Goal: Transaction & Acquisition: Purchase product/service

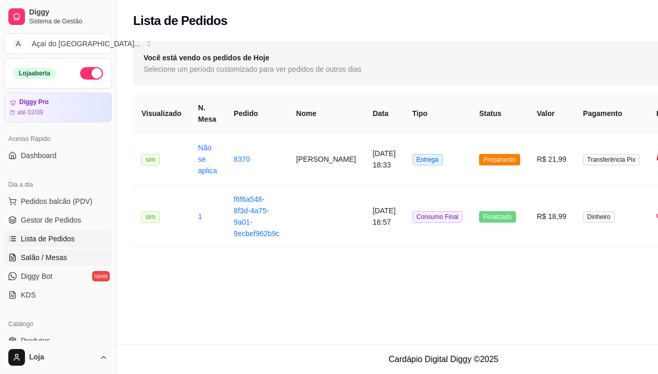
click at [57, 258] on span "Salão / Mesas" at bounding box center [44, 257] width 46 height 10
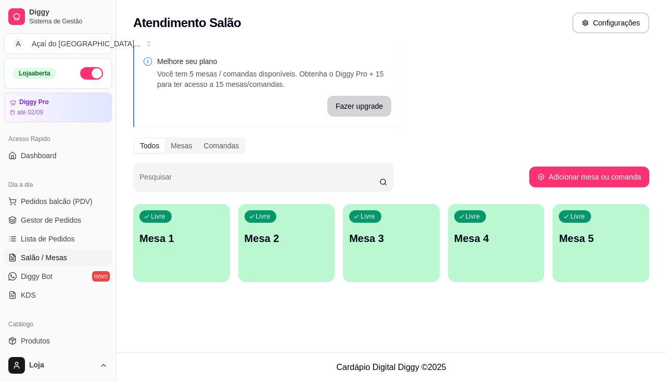
click at [191, 237] on p "Mesa 1" at bounding box center [181, 238] width 84 height 15
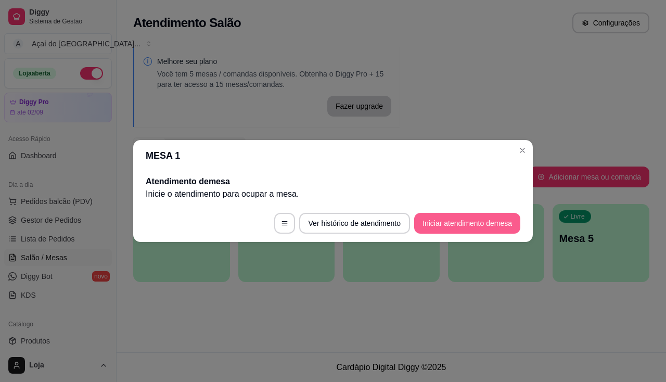
click at [439, 224] on button "Iniciar atendimento de mesa" at bounding box center [467, 223] width 106 height 21
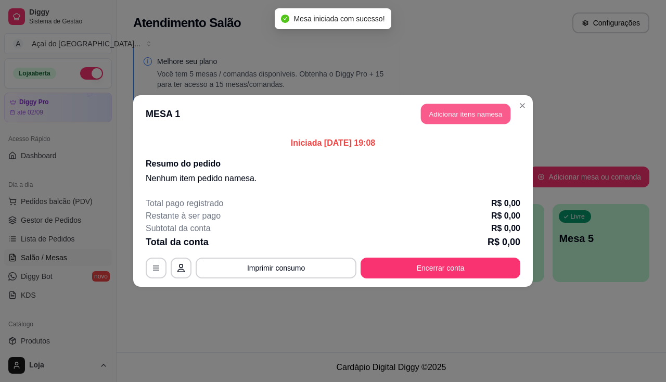
click at [452, 107] on button "Adicionar itens na mesa" at bounding box center [465, 114] width 89 height 20
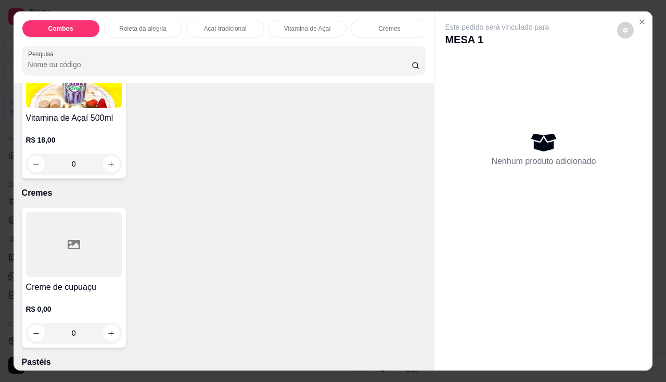
scroll to position [988, 0]
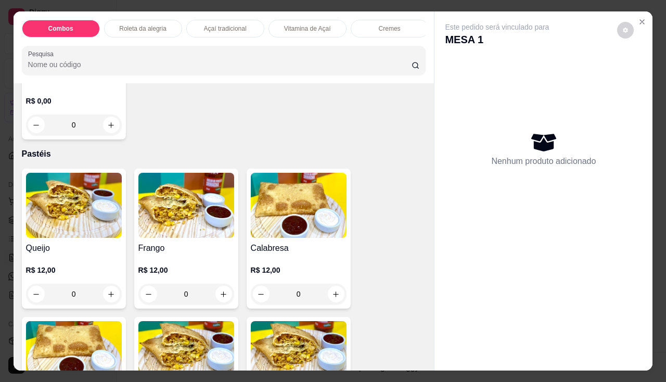
click at [58, 238] on img at bounding box center [74, 205] width 96 height 65
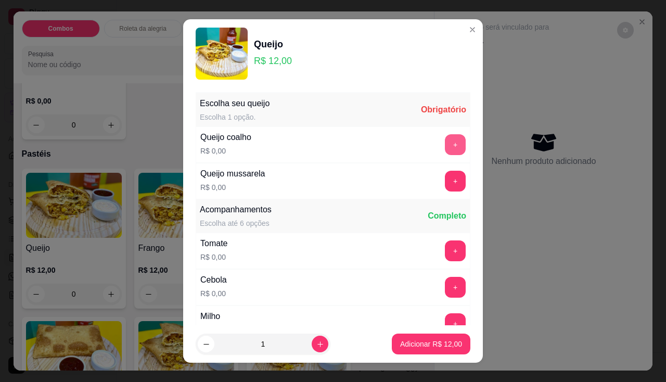
click at [445, 137] on button "+" at bounding box center [455, 144] width 21 height 21
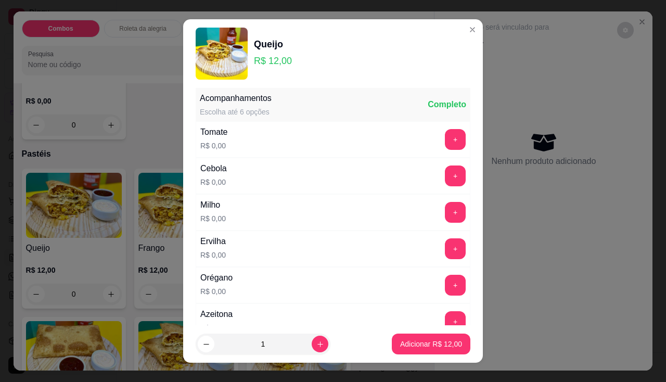
scroll to position [14, 0]
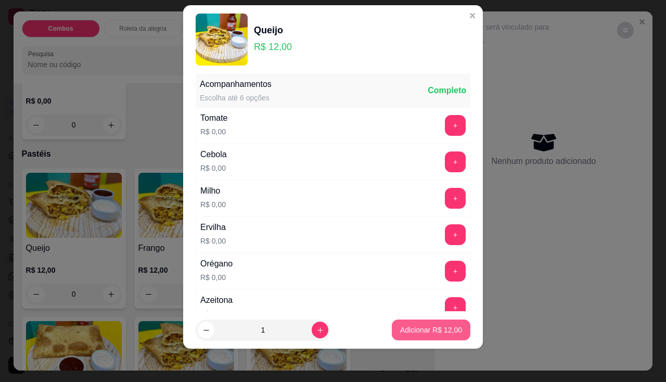
click at [412, 335] on button "Adicionar R$ 12,00" at bounding box center [431, 329] width 79 height 21
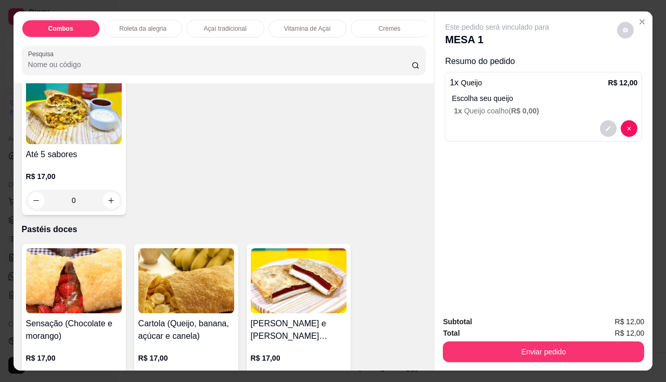
scroll to position [1664, 0]
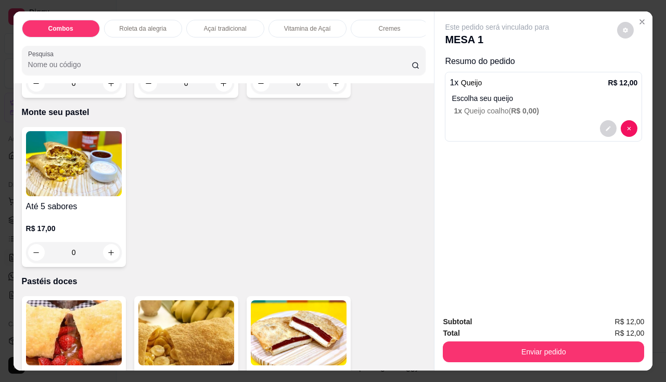
click at [95, 188] on img at bounding box center [74, 163] width 96 height 65
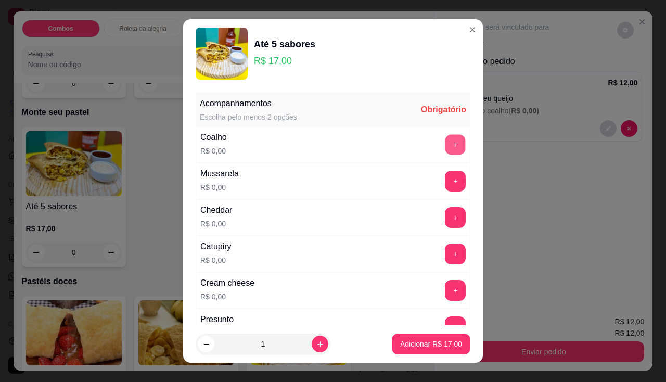
click at [445, 137] on button "+" at bounding box center [455, 144] width 20 height 20
click at [445, 181] on button "+" at bounding box center [455, 181] width 21 height 21
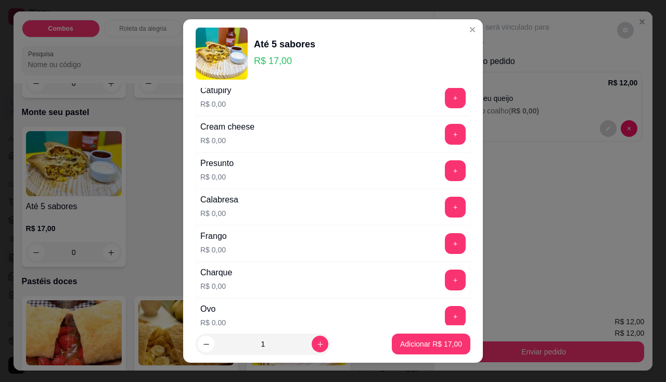
scroll to position [208, 0]
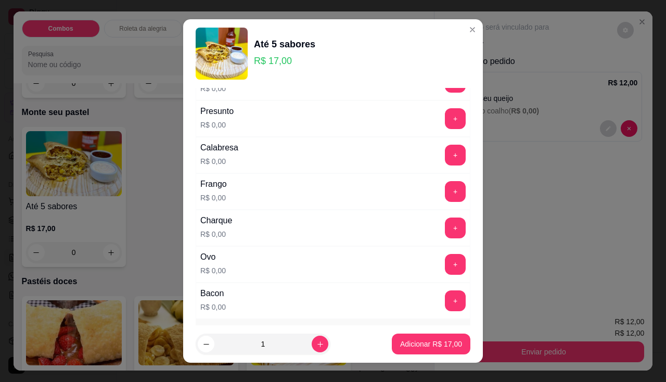
click at [445, 201] on button "+" at bounding box center [455, 191] width 21 height 21
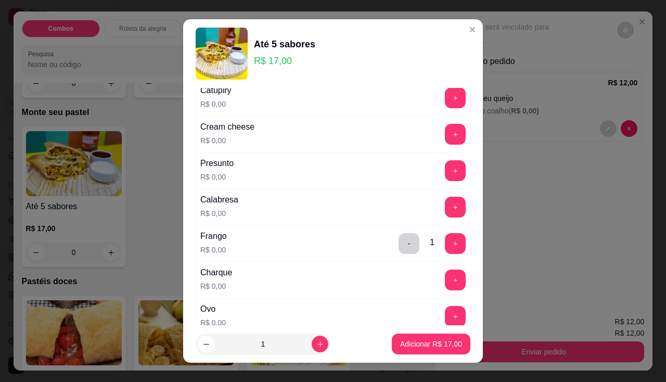
scroll to position [104, 0]
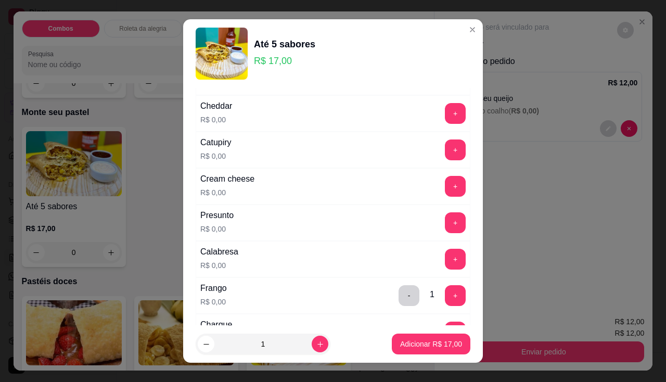
click at [461, 218] on div "Acompanhamentos Escolha pelo menos 2 opções Completo Coalho R$ 0,00 - 1 + Mussa…" at bounding box center [332, 207] width 299 height 238
click at [414, 338] on button "Adicionar R$ 17,00" at bounding box center [431, 343] width 79 height 21
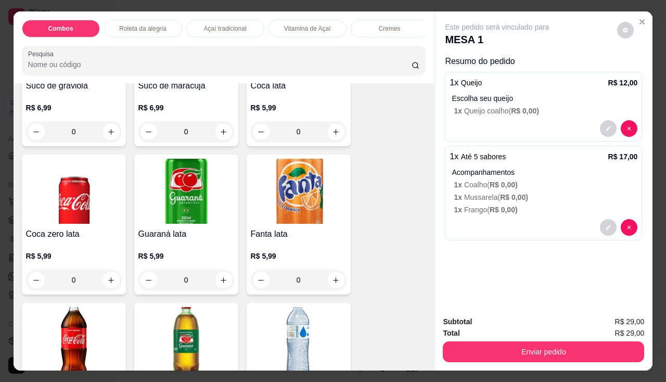
scroll to position [2600, 0]
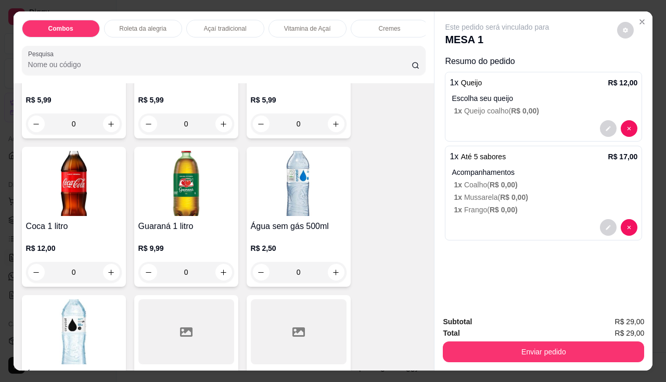
click at [91, 230] on h4 "Coca 1 litro" at bounding box center [74, 226] width 96 height 12
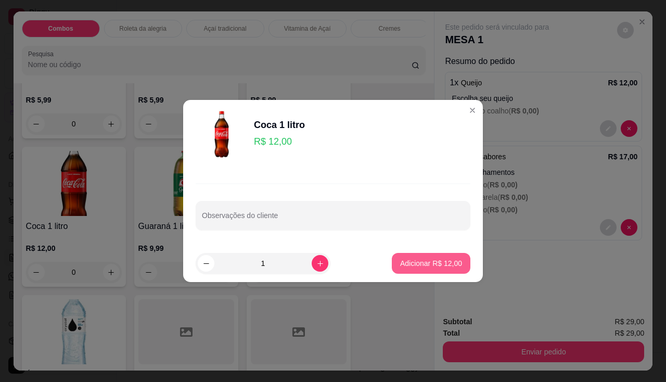
click at [410, 266] on p "Adicionar R$ 12,00" at bounding box center [431, 263] width 62 height 10
type input "1"
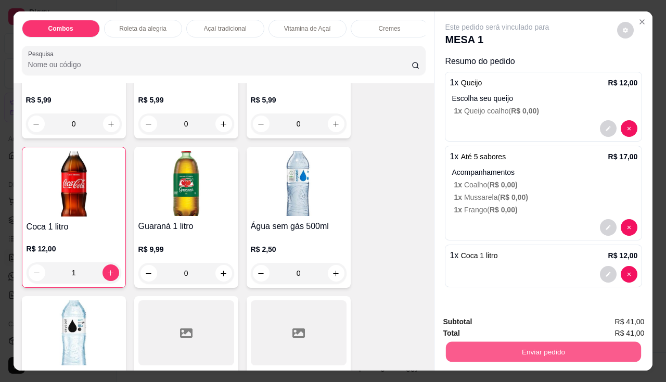
click at [517, 348] on button "Enviar pedido" at bounding box center [543, 352] width 195 height 20
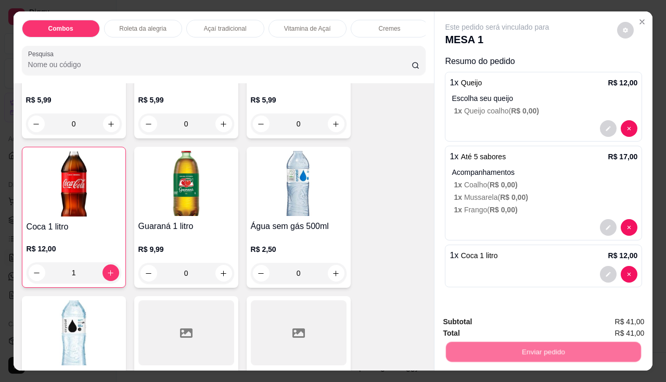
click at [480, 323] on button "Não registrar e enviar pedido" at bounding box center [509, 321] width 105 height 19
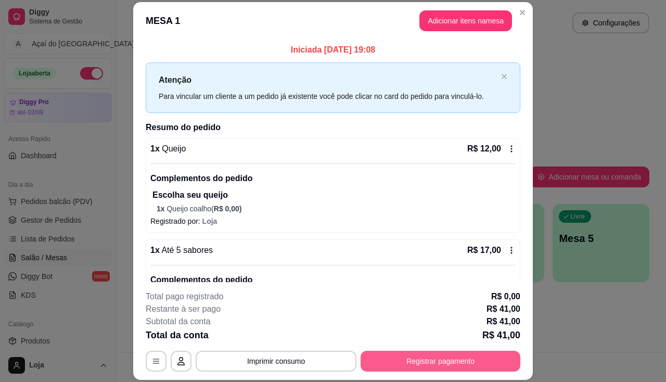
click at [367, 355] on button "Registrar pagamento" at bounding box center [440, 360] width 160 height 21
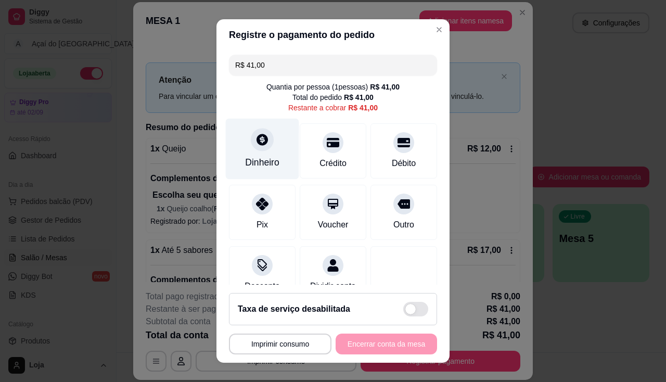
click at [267, 149] on div "Dinheiro" at bounding box center [262, 148] width 73 height 61
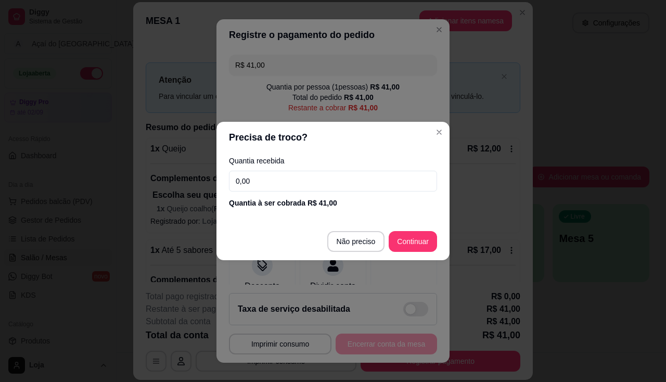
click at [278, 181] on input "0,00" at bounding box center [333, 181] width 208 height 21
click at [293, 183] on input "0,00" at bounding box center [333, 181] width 208 height 21
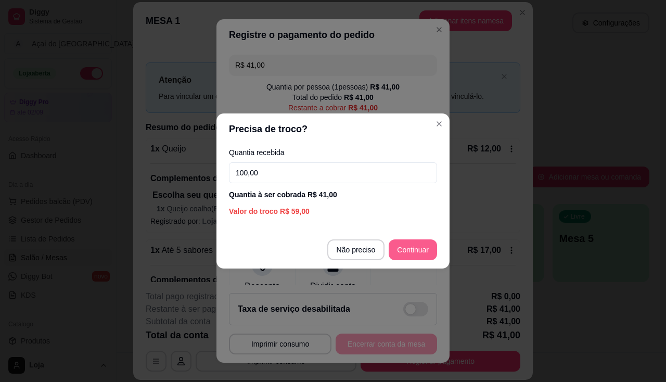
type input "100,00"
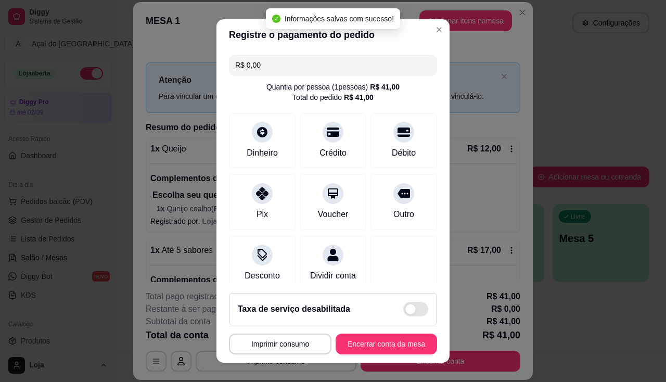
type input "R$ 0,00"
click at [272, 347] on button "Imprimir consumo" at bounding box center [280, 343] width 102 height 21
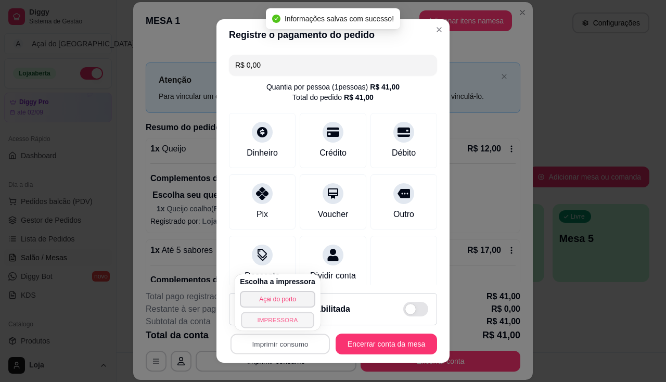
click at [276, 325] on button "IMPRESSORA" at bounding box center [277, 319] width 73 height 16
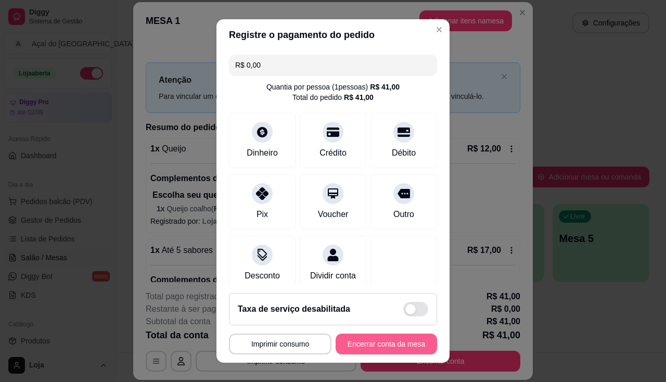
click at [352, 341] on button "Encerrar conta da mesa" at bounding box center [385, 343] width 101 height 21
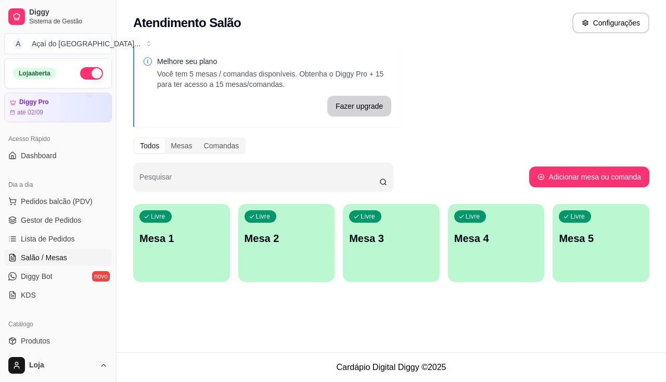
click at [64, 250] on link "Salão / Mesas" at bounding box center [58, 257] width 108 height 17
click at [57, 237] on span "Lista de Pedidos" at bounding box center [48, 238] width 54 height 10
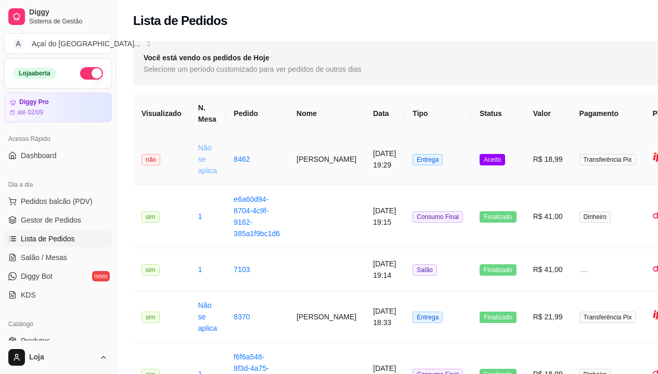
click at [199, 151] on link "Não se aplica" at bounding box center [207, 159] width 19 height 31
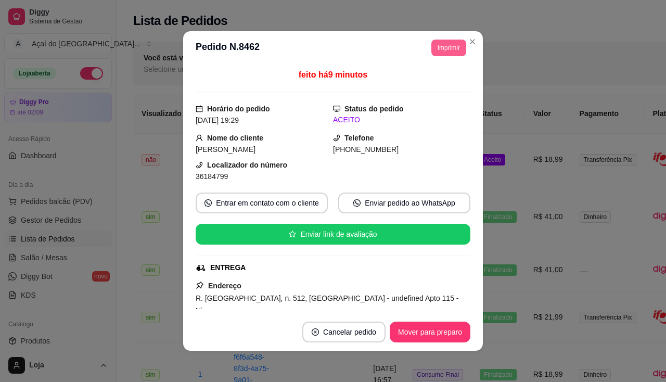
click at [432, 47] on button "Imprimir" at bounding box center [448, 48] width 35 height 17
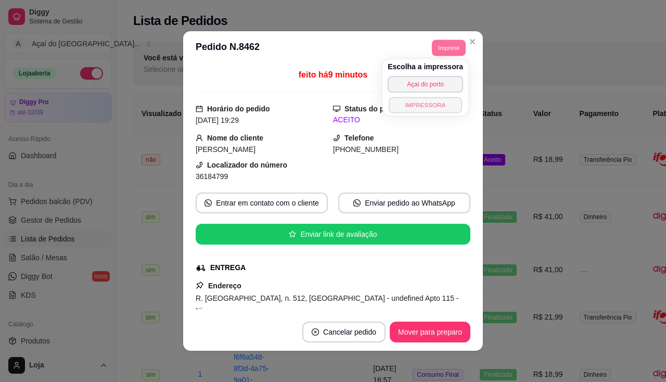
click at [435, 110] on button "IMPRESSORA" at bounding box center [424, 105] width 73 height 16
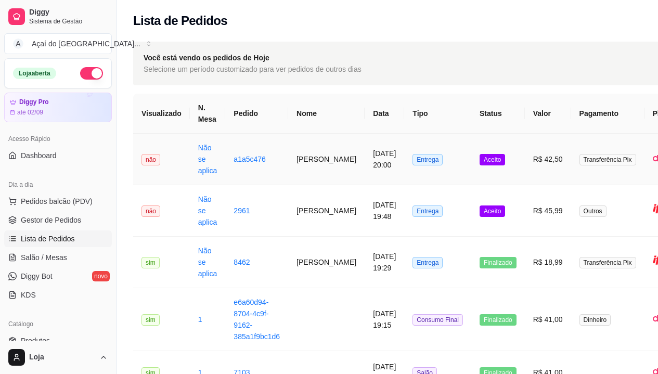
click at [210, 164] on td "Não se aplica" at bounding box center [208, 159] width 36 height 51
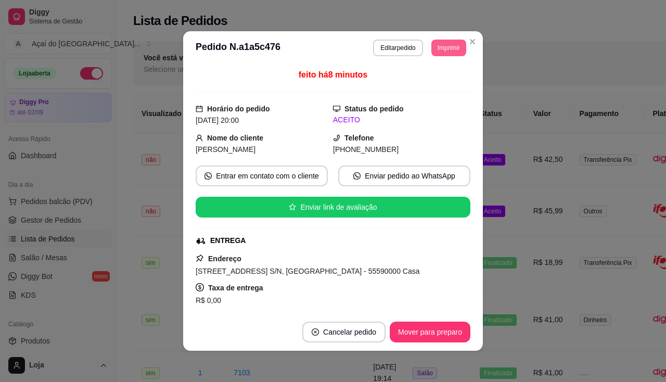
click at [446, 50] on button "Imprimir" at bounding box center [448, 48] width 35 height 17
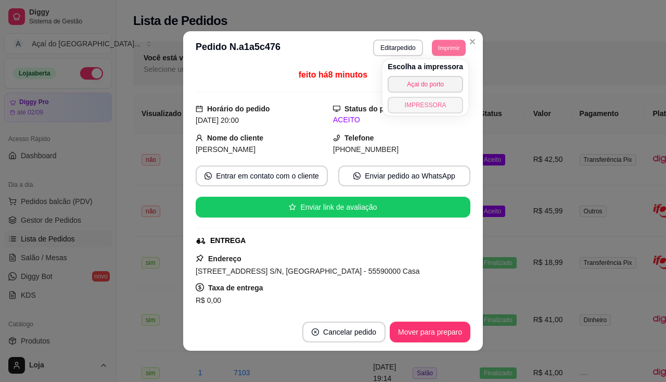
click at [432, 105] on button "IMPRESSORA" at bounding box center [424, 105] width 75 height 17
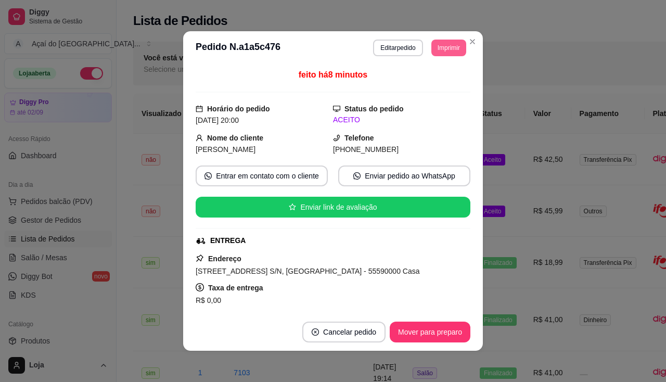
click at [443, 51] on button "Imprimir" at bounding box center [448, 48] width 35 height 17
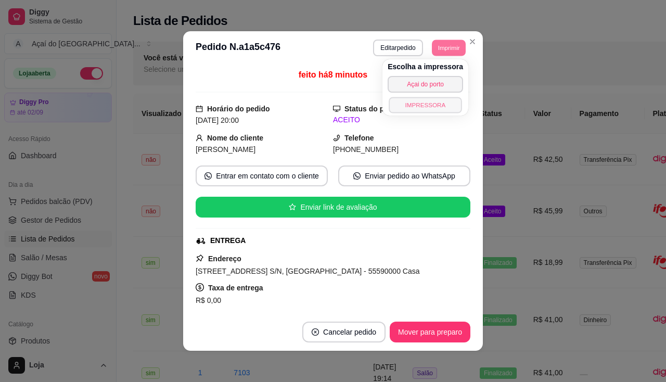
click at [441, 109] on button "IMPRESSORA" at bounding box center [424, 105] width 73 height 16
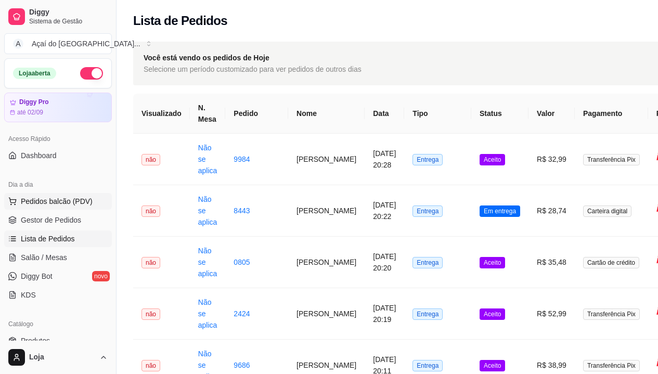
click at [64, 202] on span "Pedidos balcão (PDV)" at bounding box center [57, 201] width 72 height 10
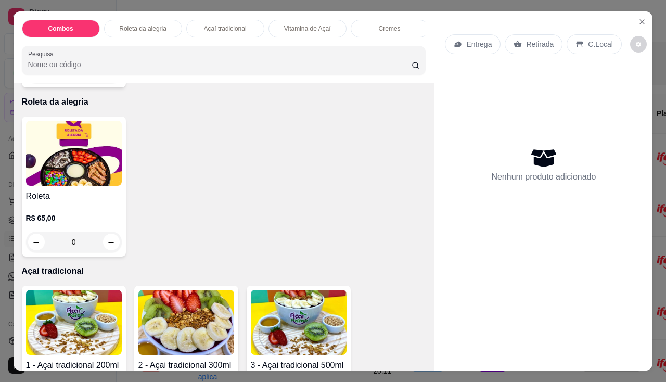
scroll to position [468, 0]
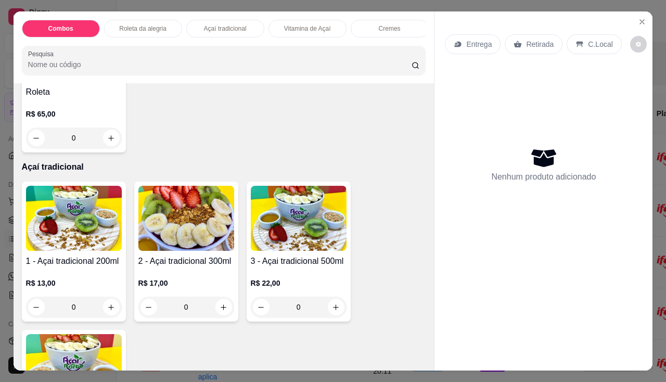
click at [193, 238] on img at bounding box center [186, 218] width 96 height 65
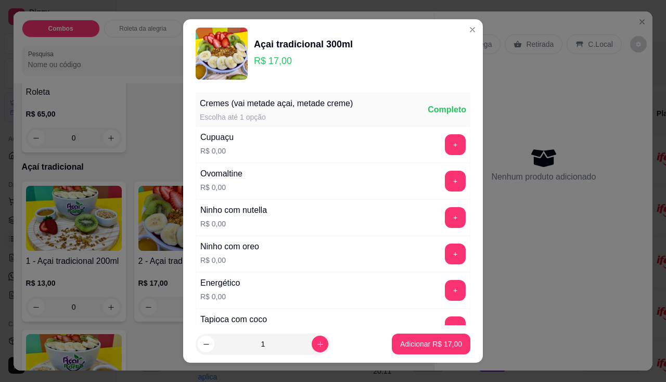
scroll to position [156, 0]
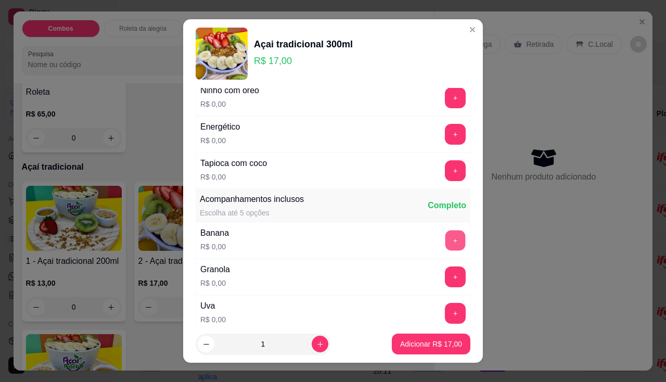
click at [445, 250] on button "+" at bounding box center [455, 240] width 20 height 20
click at [436, 345] on p "Adicionar R$ 17,00" at bounding box center [431, 343] width 62 height 10
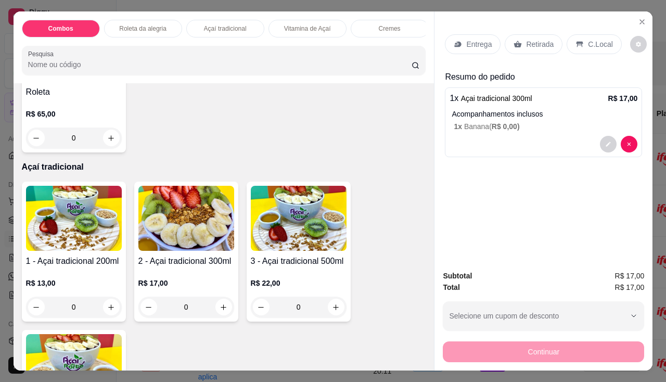
click at [487, 46] on div "Entrega" at bounding box center [473, 44] width 56 height 20
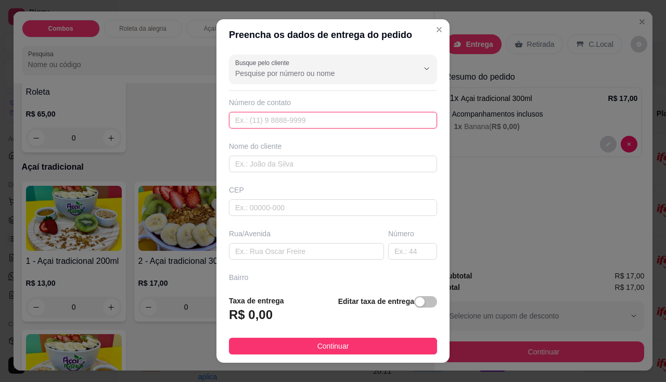
click at [360, 116] on input "text" at bounding box center [333, 120] width 208 height 17
type input "[PHONE_NUMBER]"
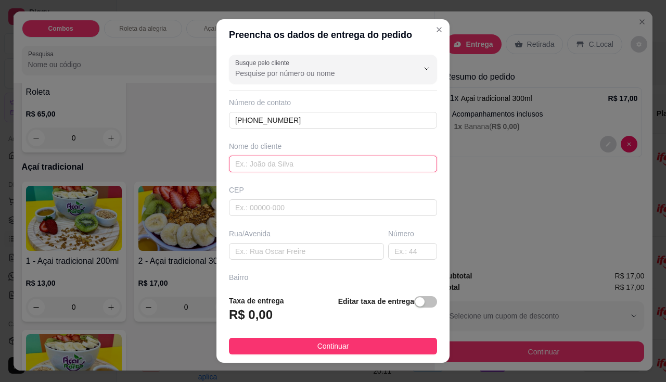
click at [350, 166] on input "text" at bounding box center [333, 163] width 208 height 17
type input "[PERSON_NAME]"
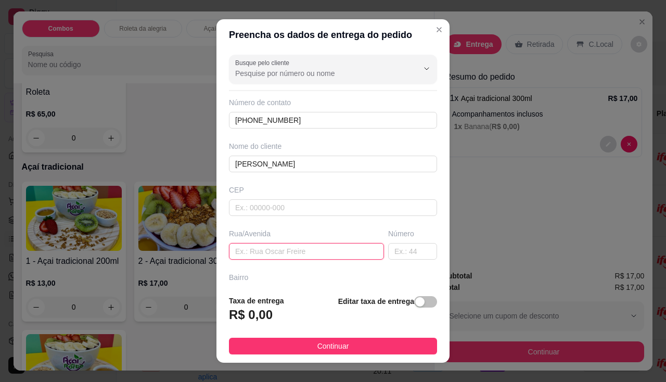
click at [269, 246] on input "text" at bounding box center [306, 251] width 155 height 17
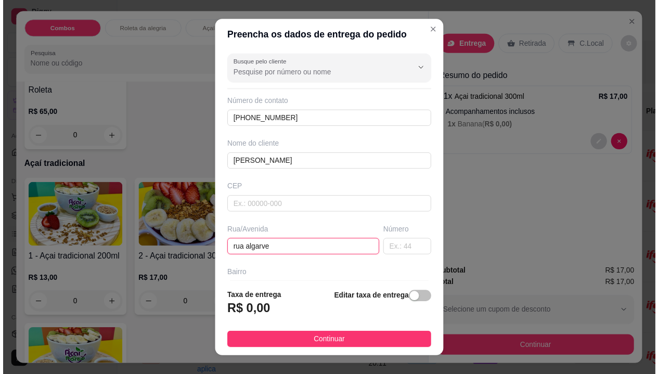
scroll to position [104, 0]
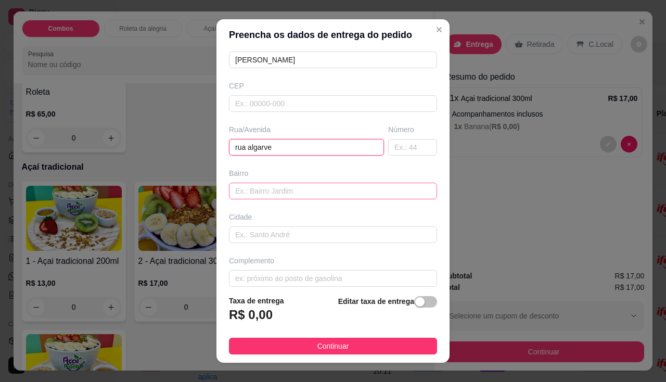
type input "rua algarve"
click at [288, 186] on input "text" at bounding box center [333, 191] width 208 height 17
type input "merepe 3"
click at [388, 148] on input "text" at bounding box center [412, 147] width 49 height 17
type input "03"
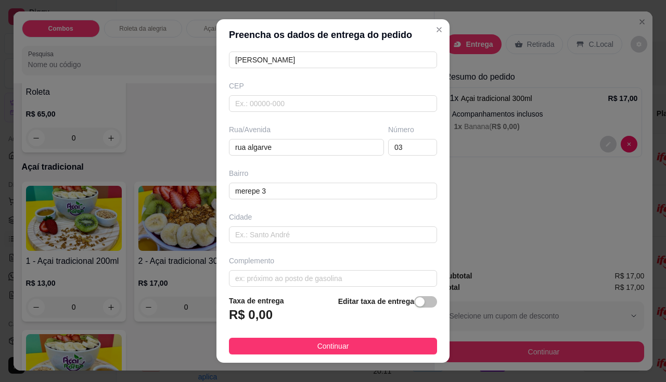
click at [413, 309] on div "Editar taxa de entrega" at bounding box center [387, 312] width 99 height 34
click at [414, 304] on button "button" at bounding box center [425, 301] width 23 height 11
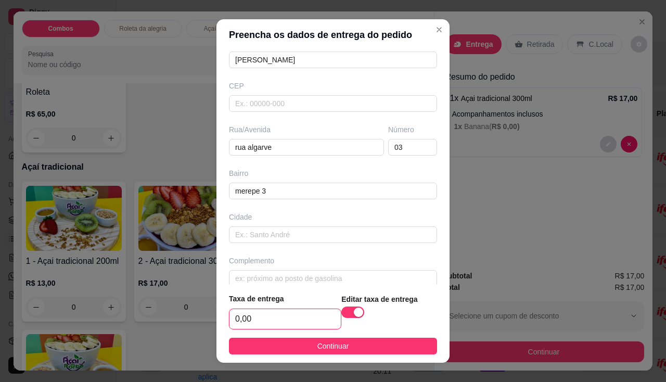
click at [246, 320] on input "0,00" at bounding box center [284, 319] width 111 height 20
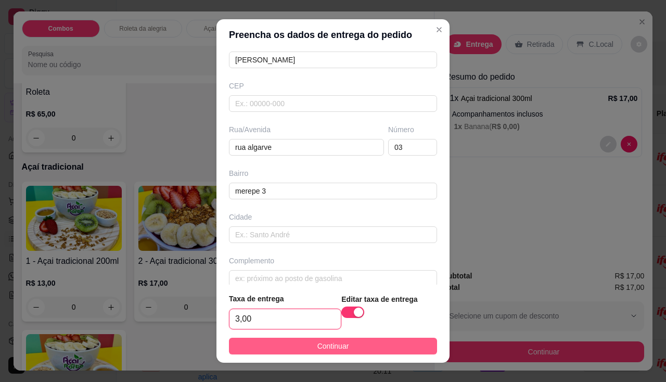
type input "3,00"
click at [270, 350] on button "Continuar" at bounding box center [333, 345] width 208 height 17
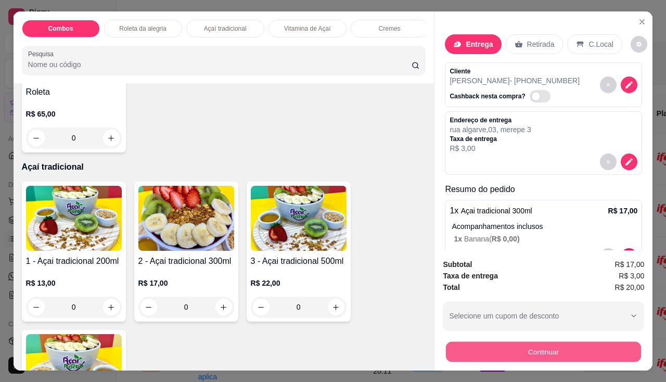
click at [549, 350] on button "Continuar" at bounding box center [543, 352] width 195 height 20
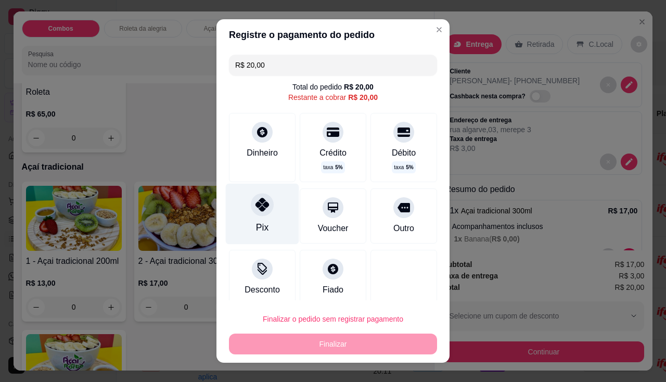
click at [270, 208] on div "Pix" at bounding box center [262, 213] width 73 height 61
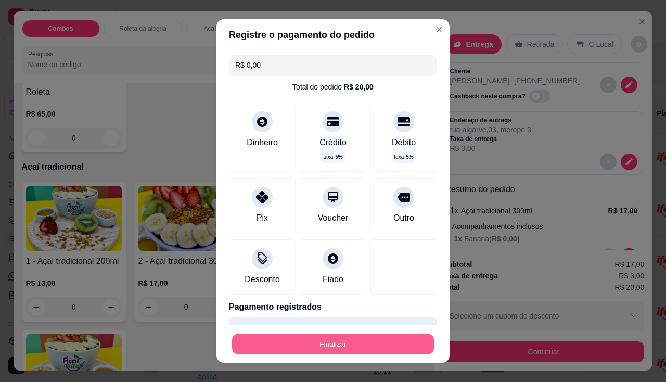
click at [311, 344] on button "Finalizar" at bounding box center [333, 344] width 202 height 20
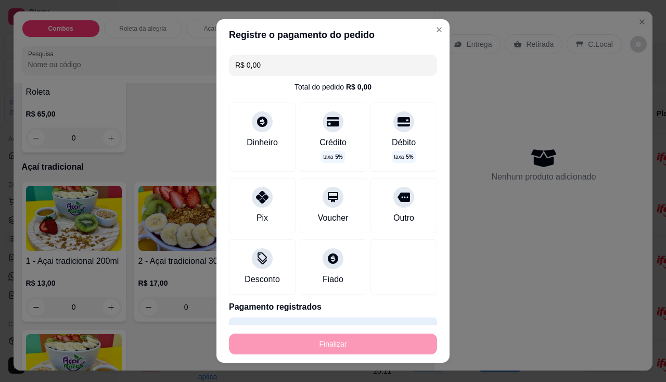
type input "-R$ 20,00"
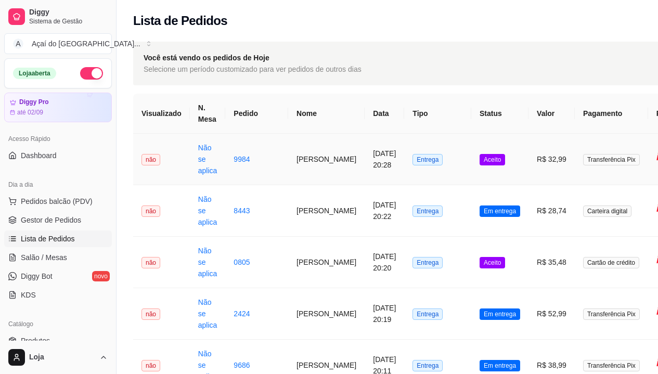
click at [213, 154] on td "Não se aplica" at bounding box center [208, 159] width 36 height 51
click at [49, 196] on span "Pedidos balcão (PDV)" at bounding box center [57, 201] width 72 height 10
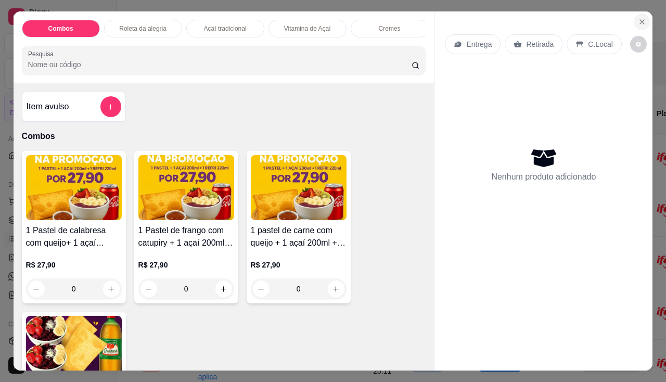
click at [633, 17] on button "Close" at bounding box center [641, 22] width 17 height 17
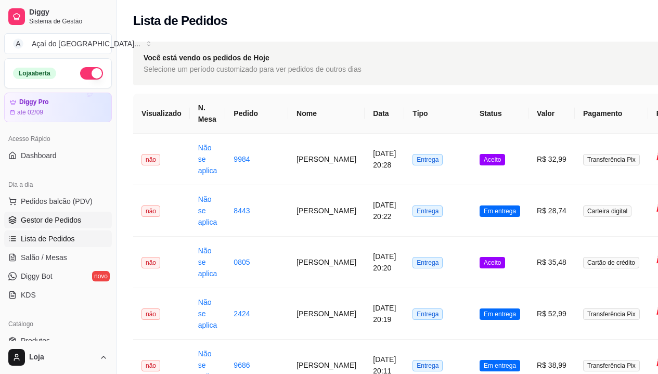
click at [59, 217] on span "Gestor de Pedidos" at bounding box center [51, 220] width 60 height 10
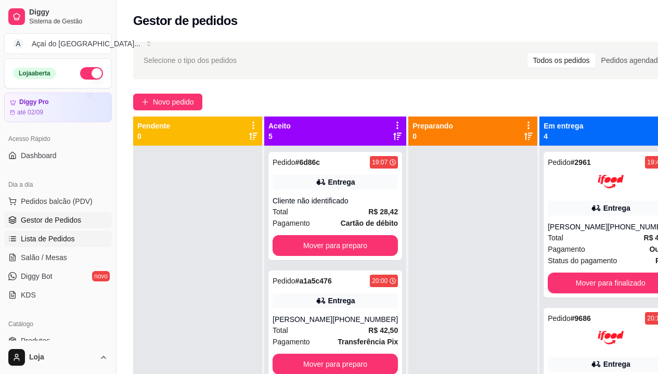
click at [40, 237] on span "Lista de Pedidos" at bounding box center [48, 238] width 54 height 10
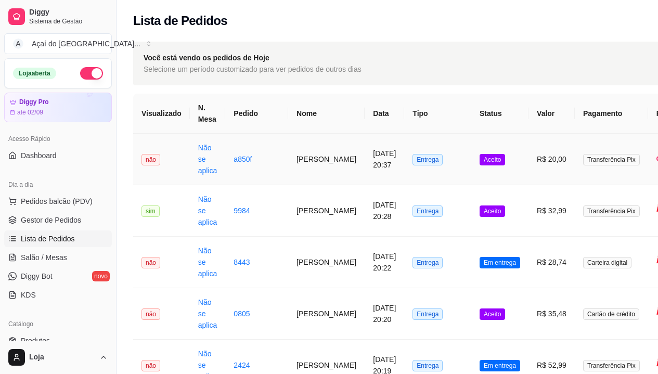
click at [364, 161] on td "[DATE] 20:37" at bounding box center [384, 159] width 40 height 51
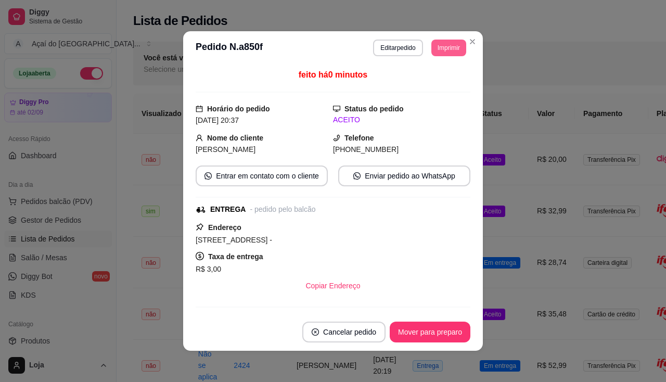
click at [453, 49] on button "Imprimir" at bounding box center [448, 48] width 35 height 17
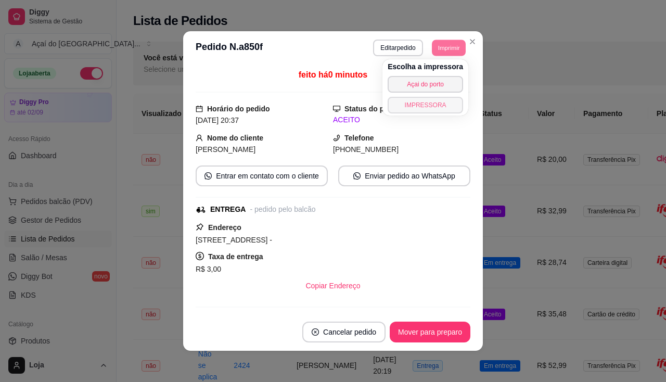
click at [440, 110] on button "IMPRESSORA" at bounding box center [424, 105] width 75 height 17
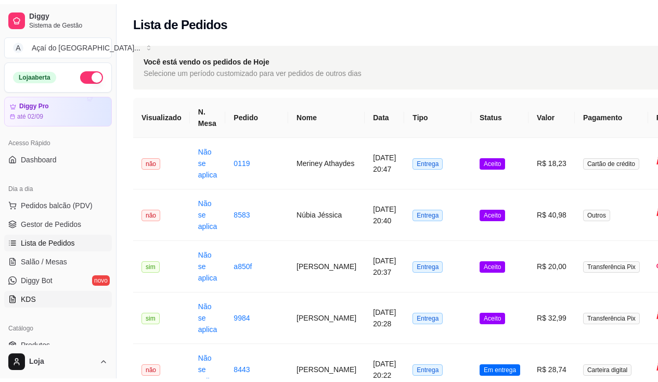
scroll to position [156, 0]
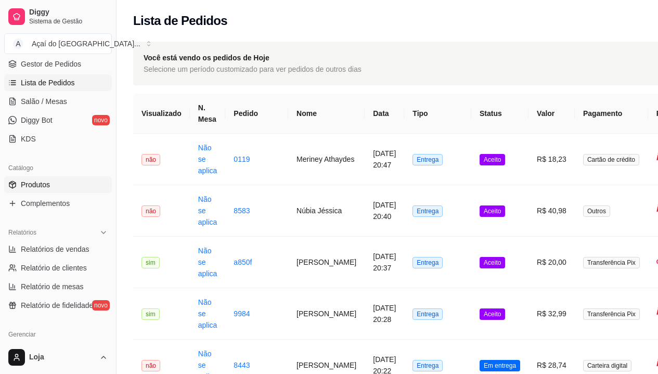
click at [66, 184] on link "Produtos" at bounding box center [58, 184] width 108 height 17
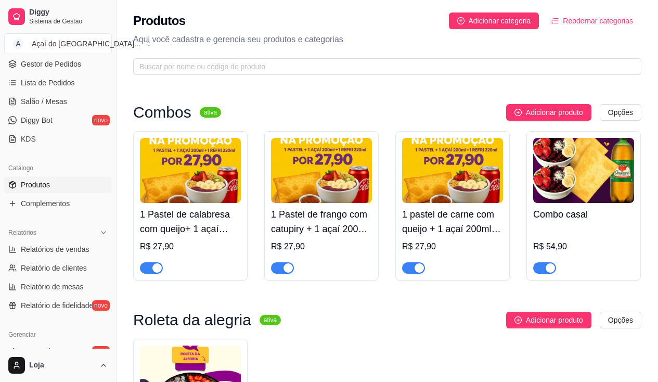
click at [289, 268] on div "button" at bounding box center [287, 267] width 9 height 9
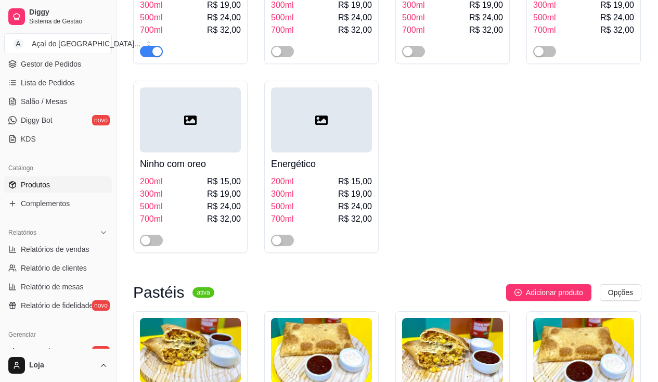
scroll to position [1248, 0]
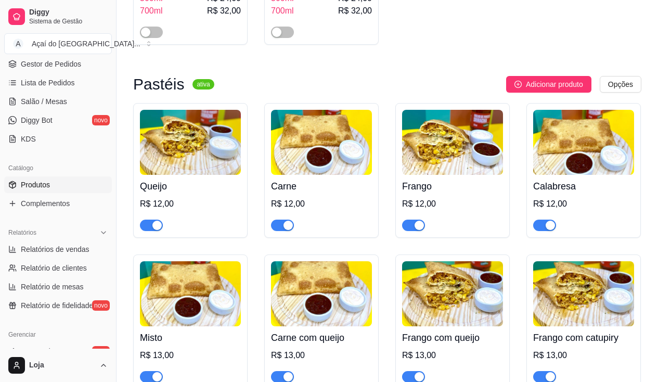
click at [423, 224] on div at bounding box center [413, 224] width 23 height 12
click at [418, 224] on div "button" at bounding box center [418, 224] width 9 height 9
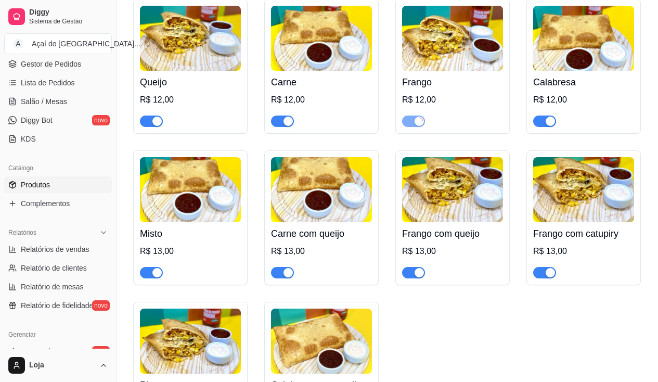
scroll to position [1404, 0]
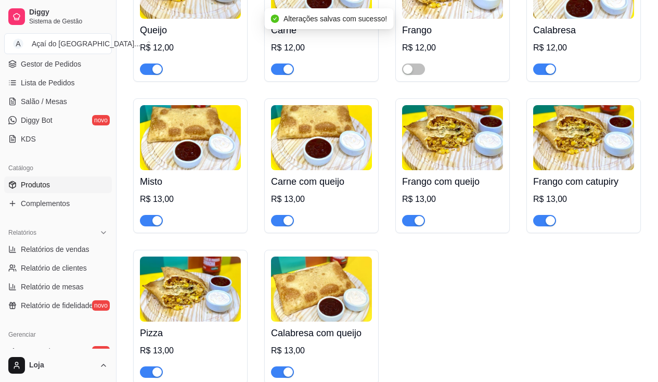
click at [420, 225] on div "button" at bounding box center [418, 220] width 9 height 9
click at [551, 225] on div "button" at bounding box center [549, 220] width 9 height 9
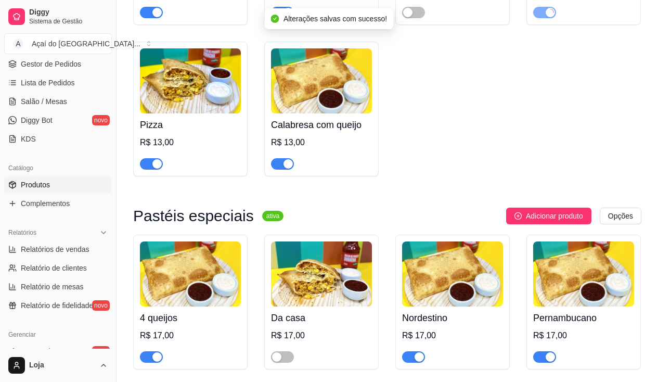
scroll to position [1716, 0]
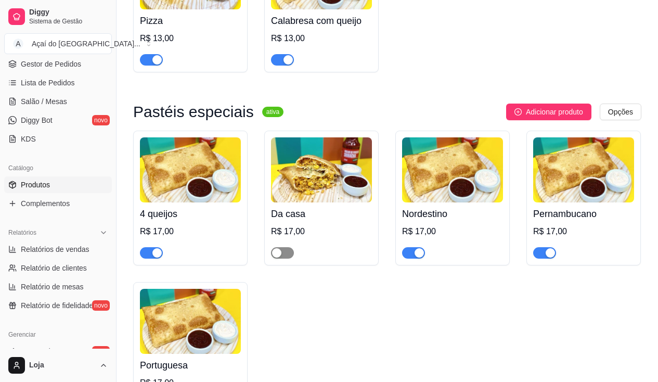
click at [288, 254] on span "button" at bounding box center [282, 252] width 23 height 11
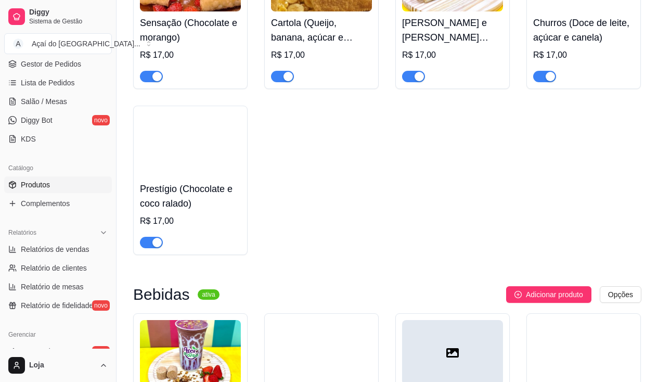
scroll to position [2392, 0]
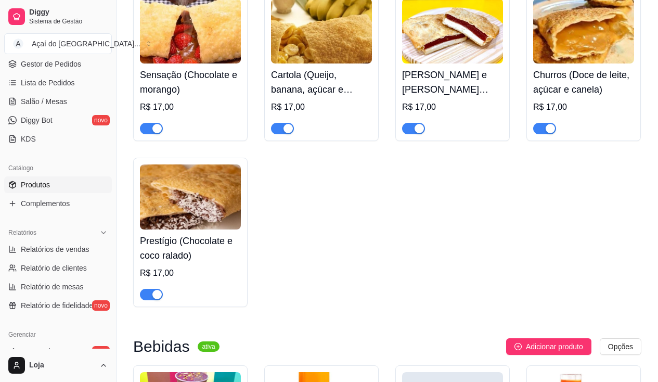
click at [159, 133] on div "button" at bounding box center [156, 128] width 9 height 9
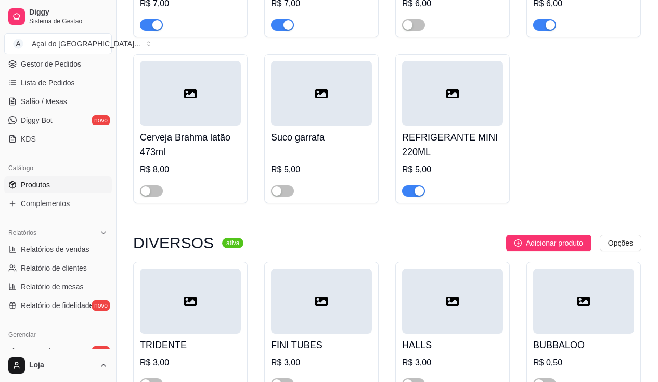
scroll to position [104, 0]
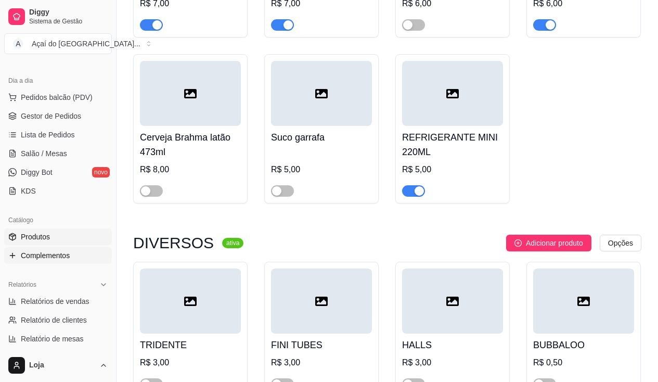
click at [51, 252] on span "Complementos" at bounding box center [45, 255] width 49 height 10
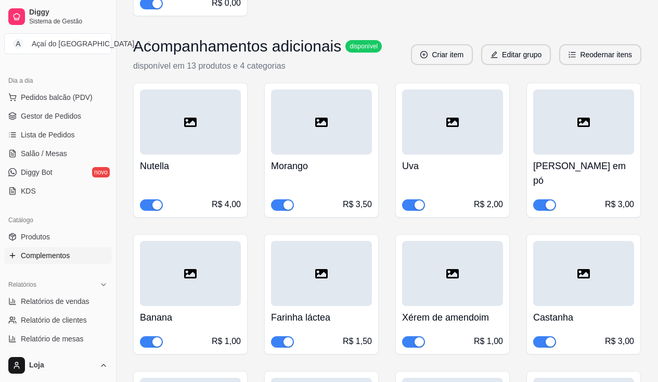
scroll to position [988, 0]
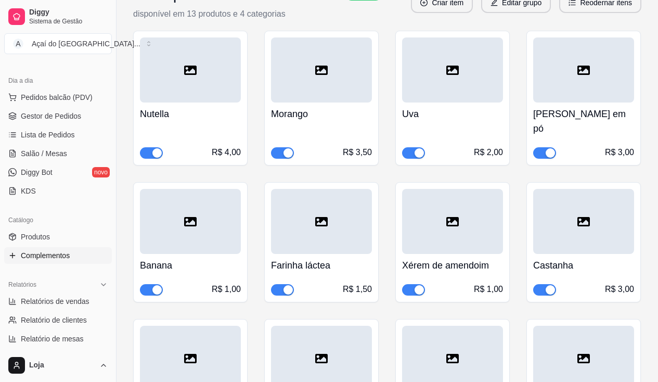
click at [288, 148] on div "button" at bounding box center [287, 152] width 9 height 9
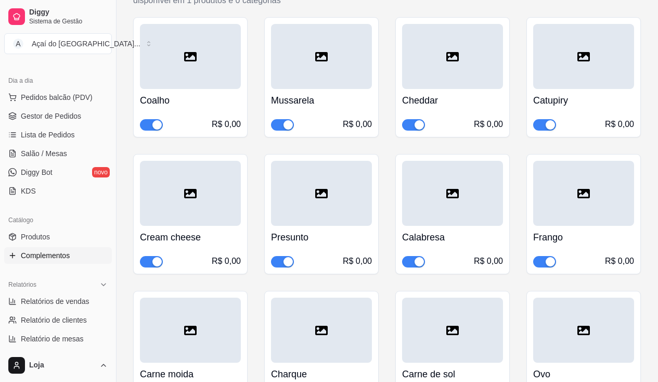
scroll to position [3432, 0]
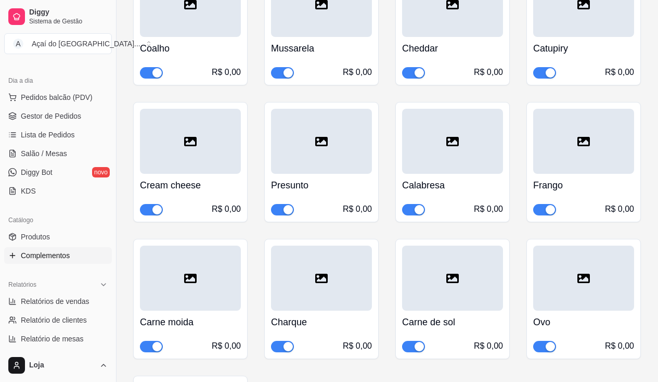
click at [555, 204] on span "button" at bounding box center [544, 209] width 23 height 11
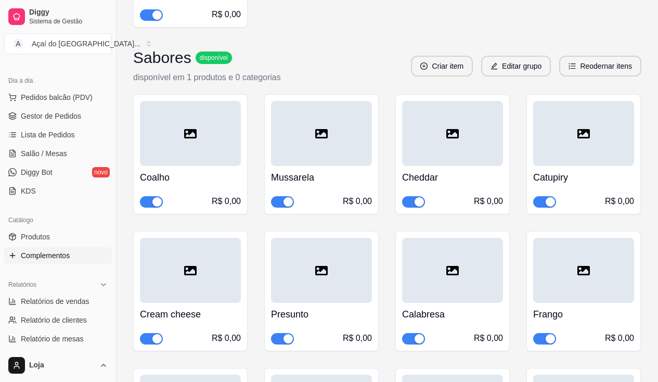
scroll to position [4108, 0]
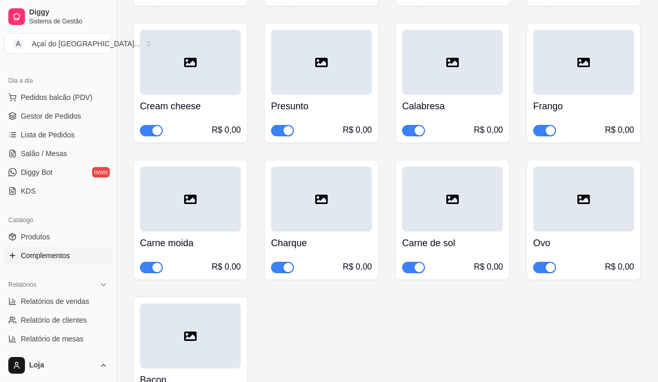
click at [551, 126] on div "button" at bounding box center [549, 130] width 9 height 9
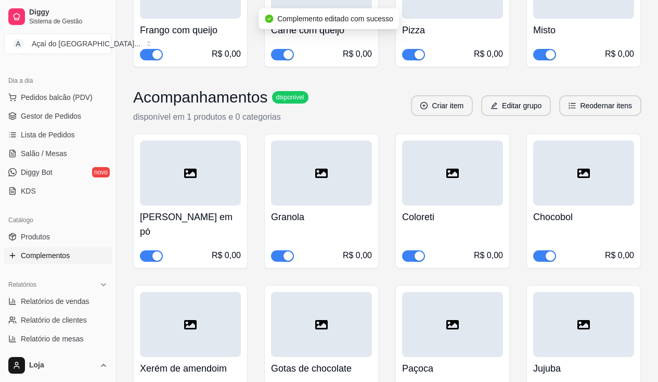
scroll to position [4888, 0]
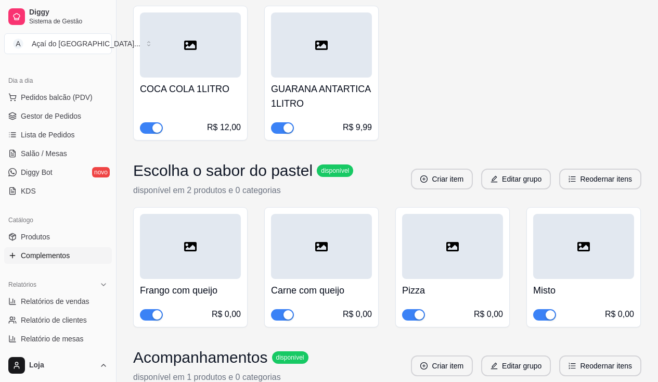
click at [153, 310] on div "button" at bounding box center [156, 314] width 9 height 9
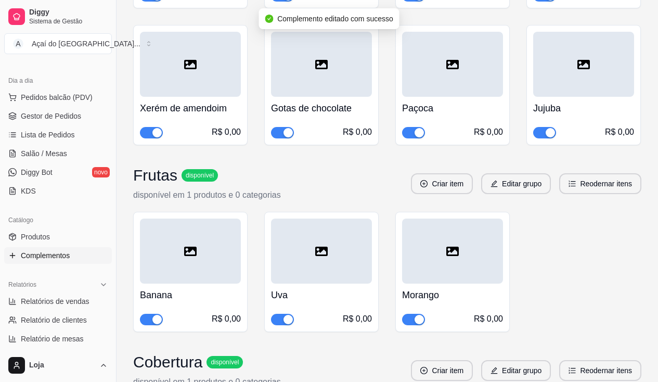
scroll to position [5563, 0]
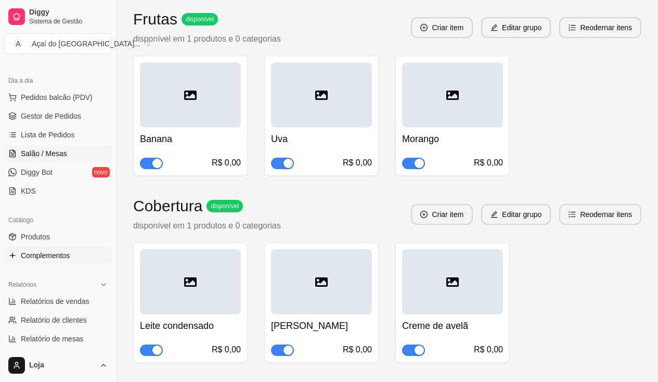
click at [39, 157] on span "Salão / Mesas" at bounding box center [44, 153] width 46 height 10
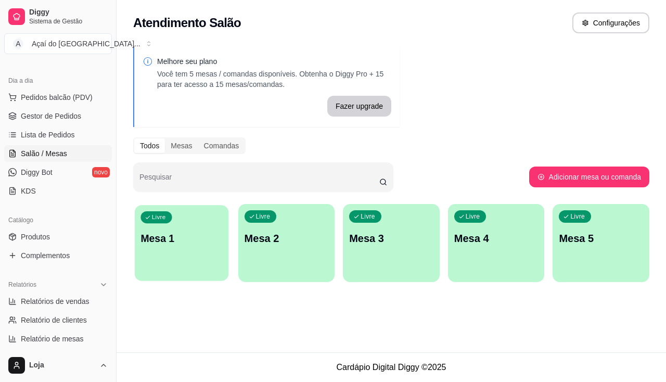
click at [153, 247] on div "Livre Mesa 1" at bounding box center [182, 236] width 94 height 63
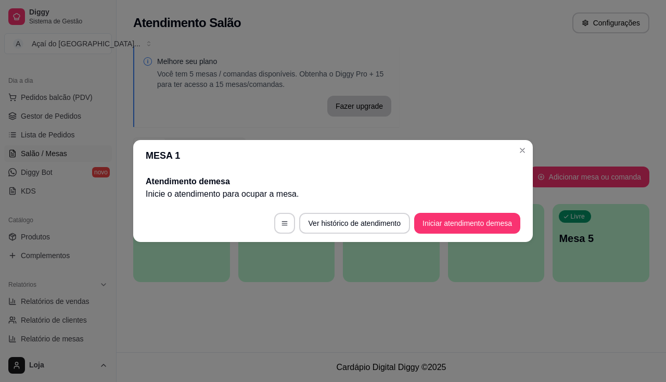
click at [444, 236] on footer "Ver histórico de atendimento Iniciar atendimento de mesa" at bounding box center [332, 222] width 399 height 37
click at [444, 228] on button "Iniciar atendimento de mesa" at bounding box center [467, 223] width 106 height 21
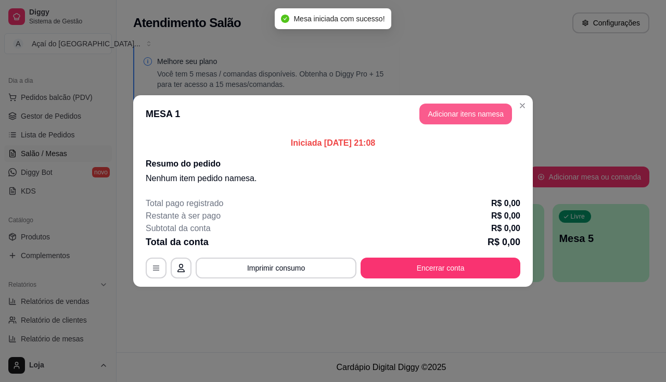
click at [501, 115] on button "Adicionar itens na mesa" at bounding box center [465, 113] width 93 height 21
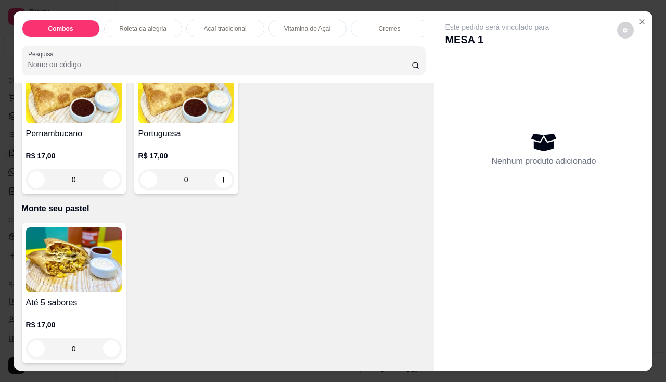
scroll to position [1820, 0]
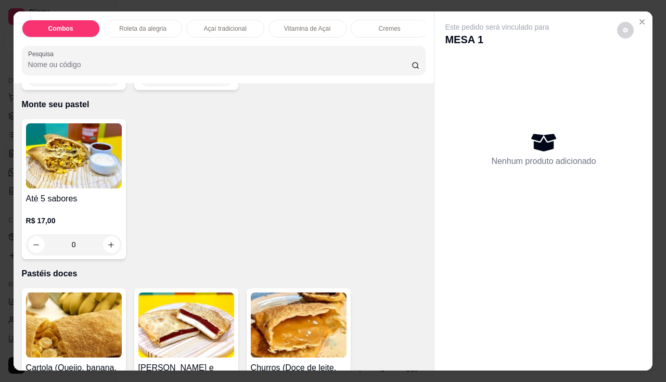
click at [109, 253] on div "0" at bounding box center [74, 244] width 96 height 21
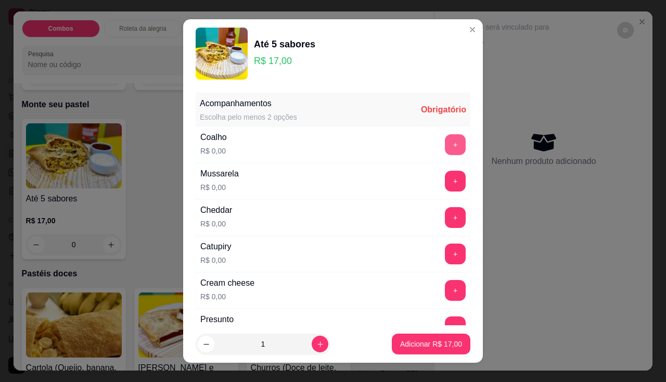
click at [445, 152] on button "+" at bounding box center [455, 144] width 21 height 21
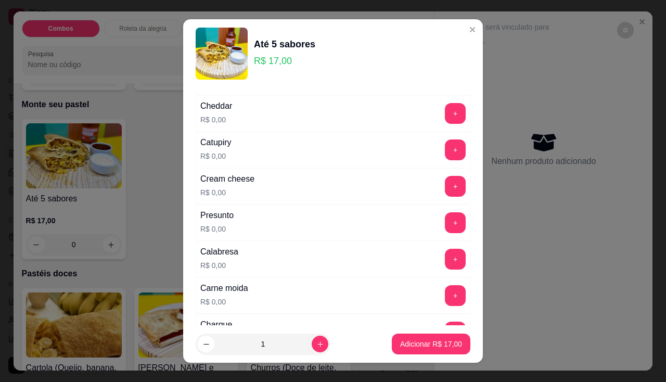
scroll to position [156, 0]
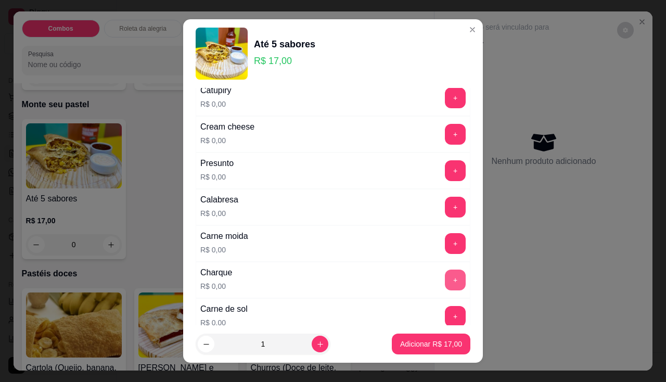
click at [445, 281] on button "+" at bounding box center [455, 279] width 21 height 21
click at [445, 315] on button "+" at bounding box center [455, 316] width 21 height 21
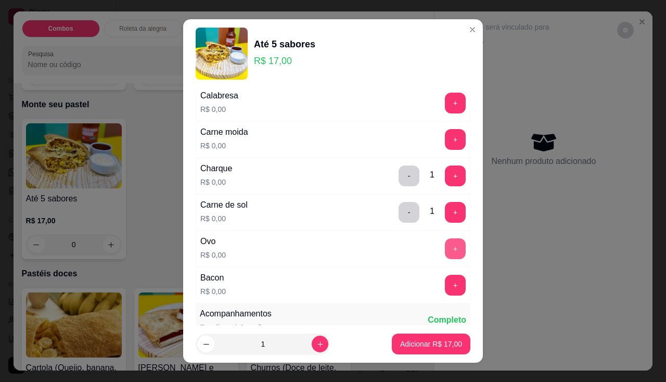
click at [445, 246] on button "+" at bounding box center [455, 248] width 21 height 21
click at [446, 278] on div "+" at bounding box center [454, 285] width 29 height 21
click at [445, 290] on button "+" at bounding box center [455, 285] width 21 height 21
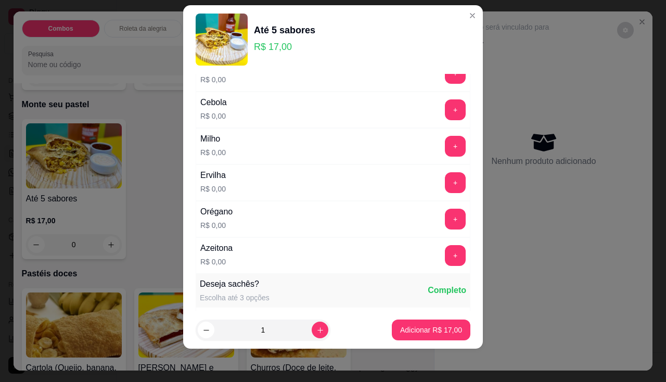
scroll to position [475, 0]
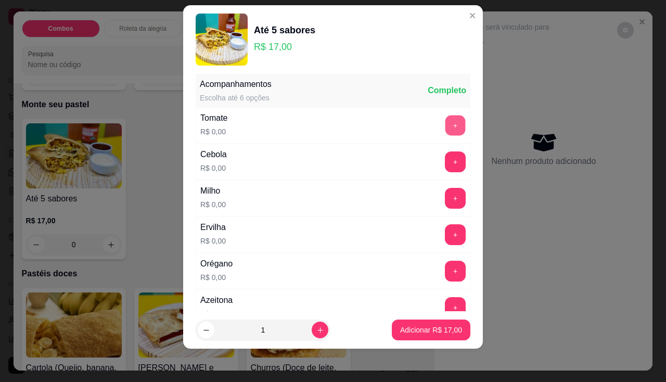
click at [445, 132] on button "+" at bounding box center [455, 125] width 20 height 20
click at [445, 167] on button "+" at bounding box center [455, 161] width 21 height 21
click at [434, 184] on div "Milho R$ 0,00 +" at bounding box center [333, 198] width 275 height 36
click at [445, 193] on button "+" at bounding box center [455, 198] width 21 height 21
click at [445, 228] on button "+" at bounding box center [455, 234] width 21 height 21
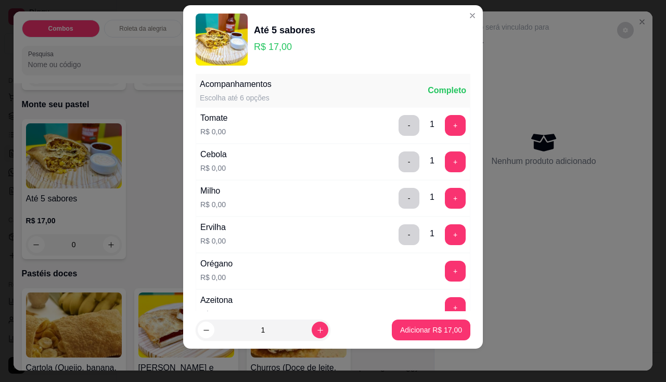
click at [432, 258] on div "Orégano R$ 0,00 +" at bounding box center [333, 271] width 275 height 36
click at [445, 264] on button "+" at bounding box center [455, 270] width 21 height 21
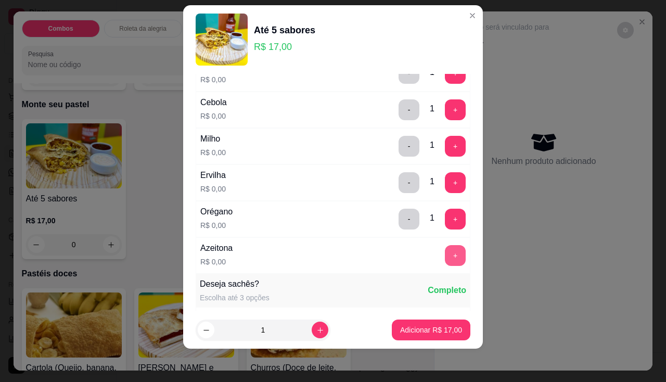
click at [445, 252] on button "+" at bounding box center [455, 255] width 21 height 21
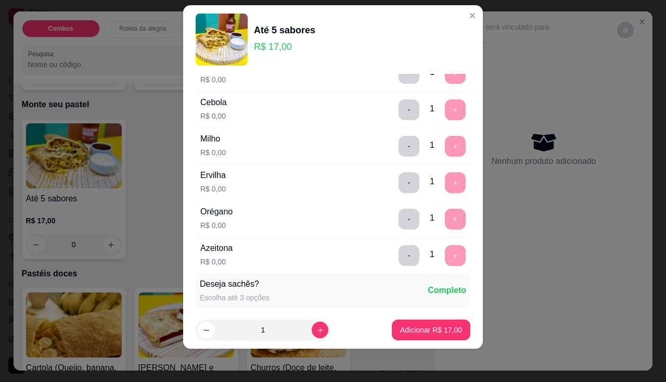
scroll to position [727, 0]
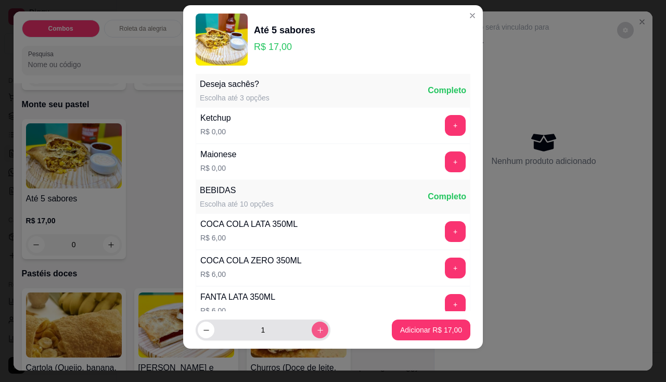
click at [316, 328] on icon "increase-product-quantity" at bounding box center [320, 330] width 8 height 8
click at [445, 271] on button "+" at bounding box center [455, 267] width 20 height 20
click at [204, 333] on icon "decrease-product-quantity" at bounding box center [206, 330] width 8 height 8
click at [316, 331] on icon "increase-product-quantity" at bounding box center [320, 330] width 8 height 8
type input "2"
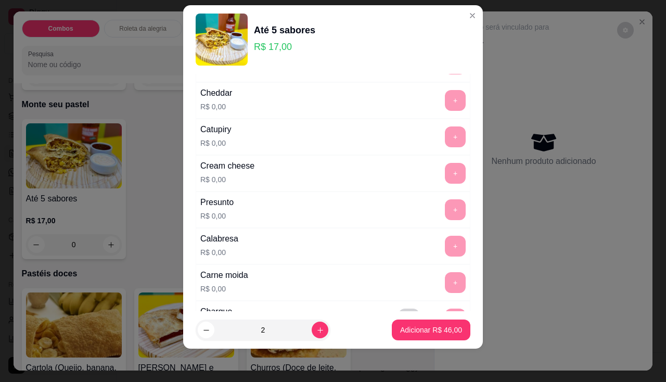
scroll to position [0, 0]
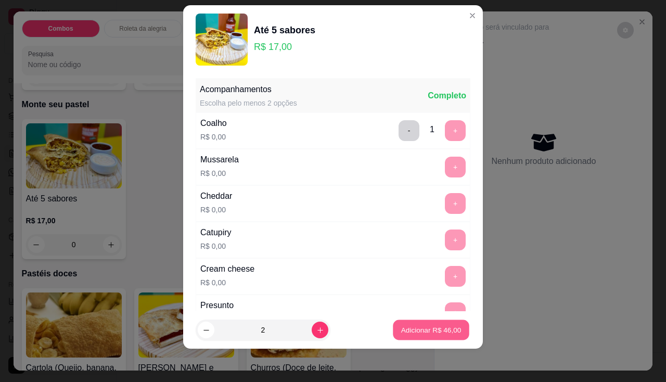
click at [432, 333] on p "Adicionar R$ 46,00" at bounding box center [431, 330] width 60 height 10
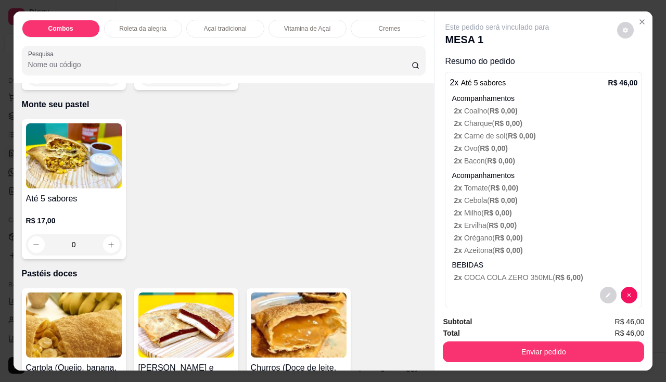
scroll to position [15, 0]
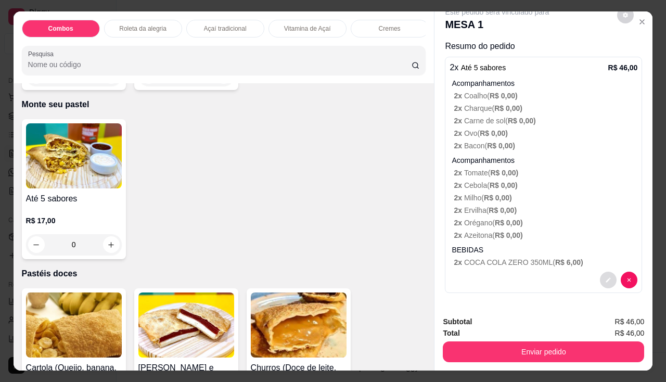
click at [605, 277] on icon "decrease-product-quantity" at bounding box center [608, 280] width 6 height 6
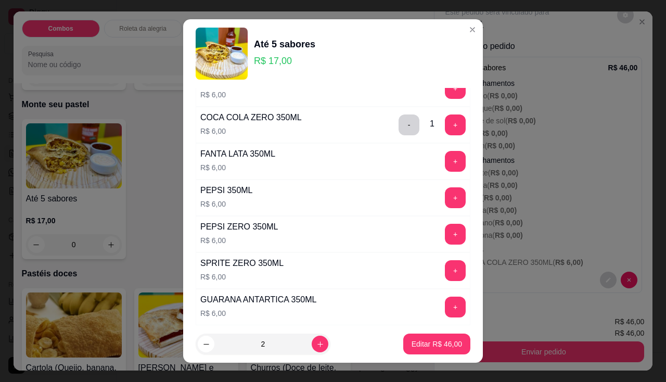
scroll to position [780, 0]
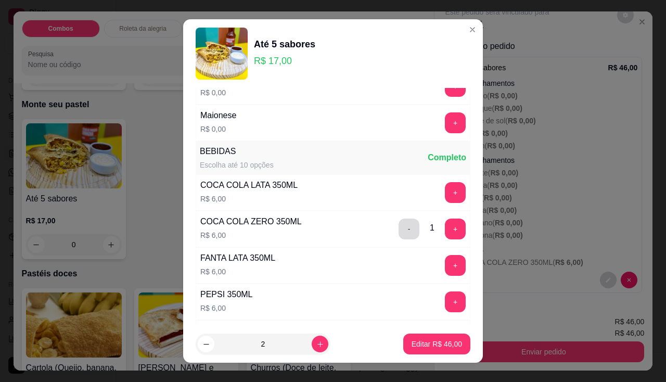
click at [398, 226] on button "-" at bounding box center [408, 228] width 21 height 21
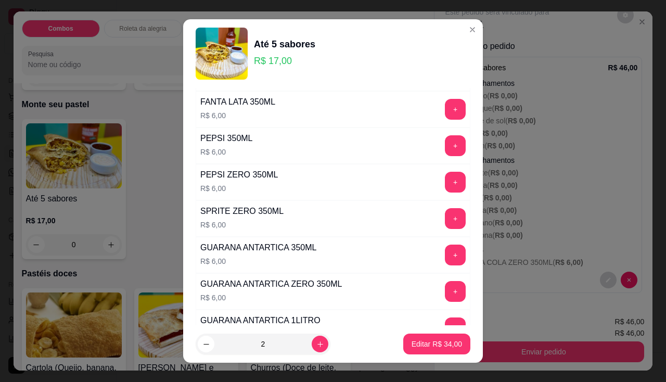
scroll to position [1144, 0]
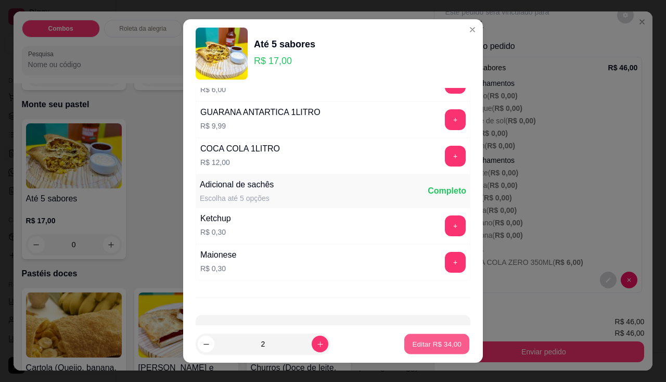
click at [429, 353] on button "Editar R$ 34,00" at bounding box center [436, 344] width 65 height 20
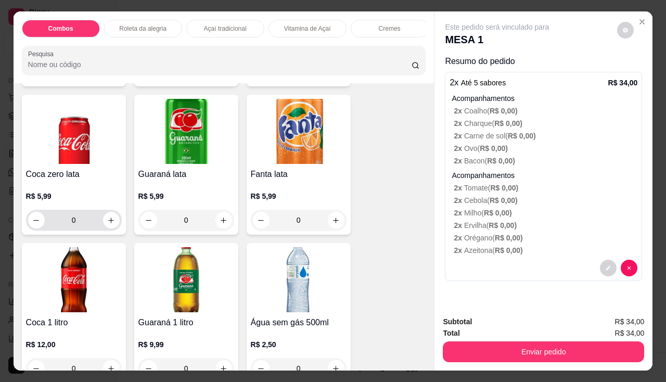
scroll to position [2548, 0]
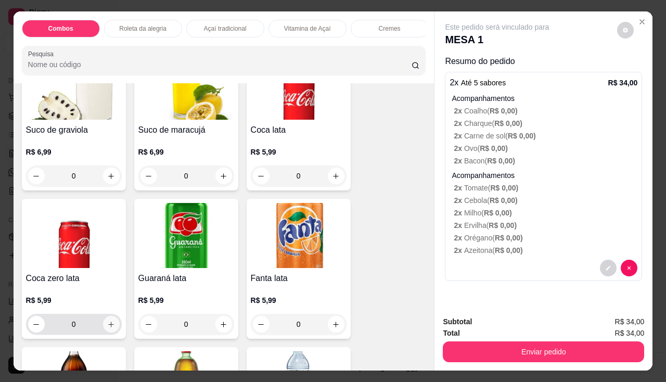
click at [107, 325] on icon "increase-product-quantity" at bounding box center [111, 324] width 8 height 8
type input "1"
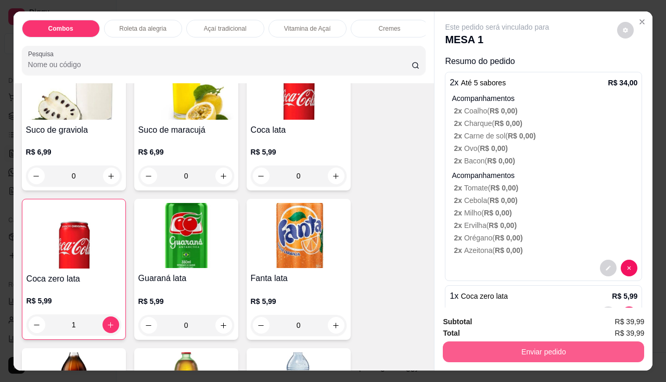
click at [465, 348] on button "Enviar pedido" at bounding box center [542, 351] width 201 height 21
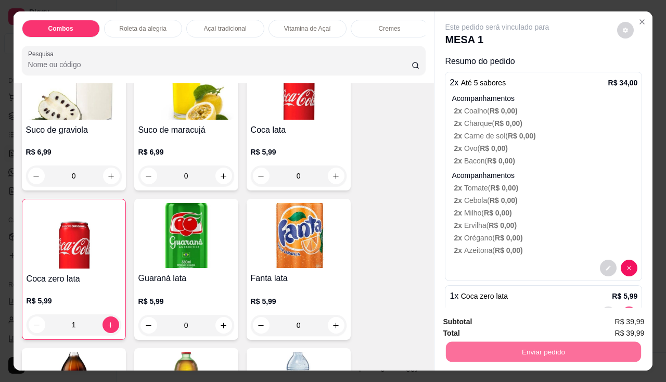
click at [484, 314] on button "Não registrar e enviar pedido" at bounding box center [509, 322] width 108 height 20
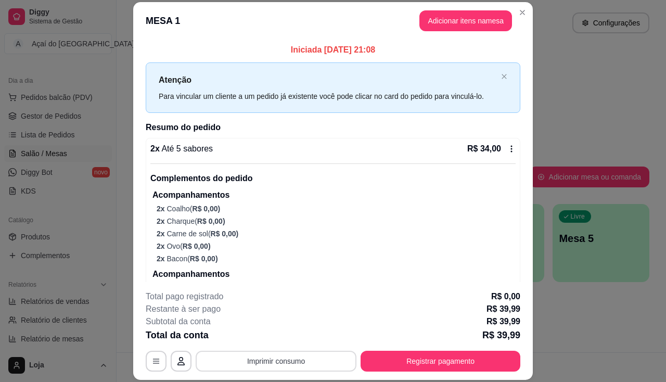
click at [298, 360] on button "Imprimir consumo" at bounding box center [276, 360] width 161 height 21
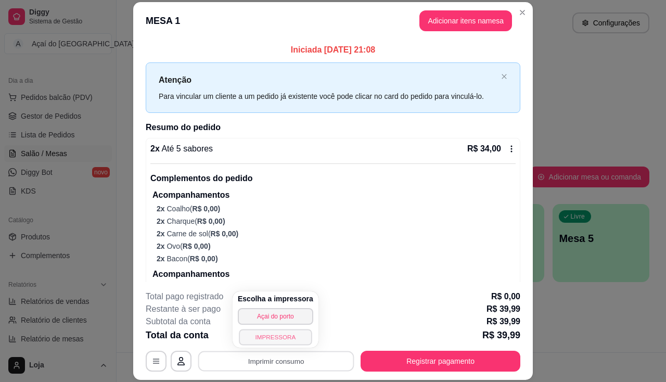
click at [285, 335] on button "IMPRESSORA" at bounding box center [275, 337] width 73 height 16
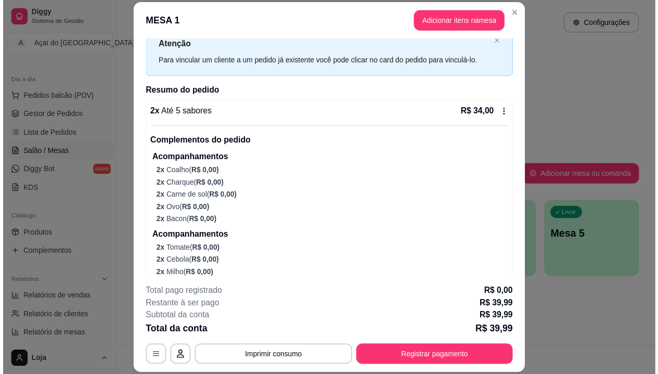
scroll to position [0, 0]
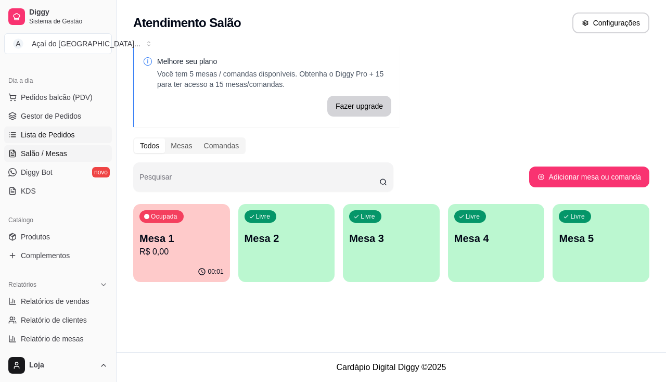
click at [73, 133] on link "Lista de Pedidos" at bounding box center [58, 134] width 108 height 17
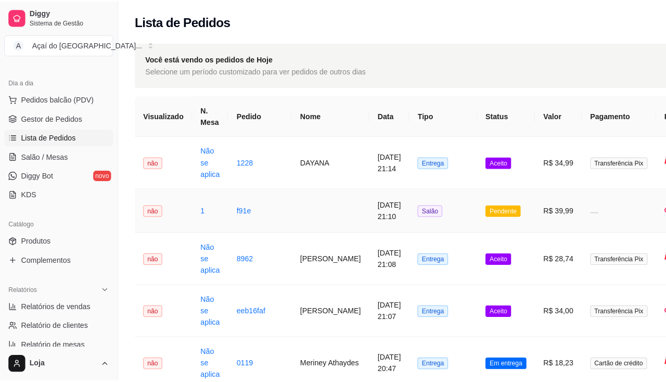
scroll to position [52, 0]
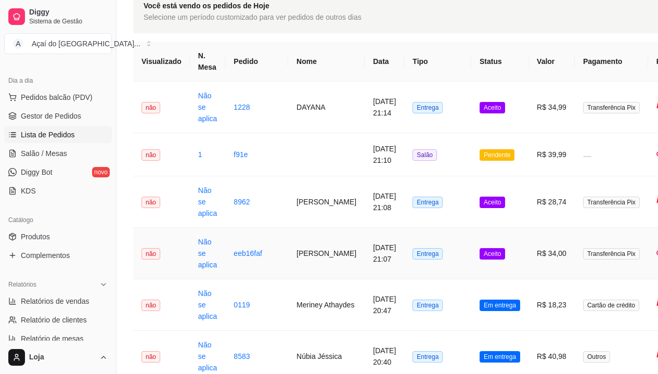
click at [234, 266] on td "eeb16faf" at bounding box center [256, 253] width 63 height 51
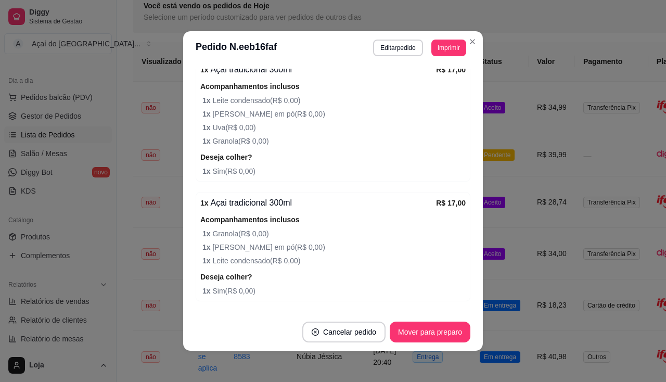
scroll to position [397, 0]
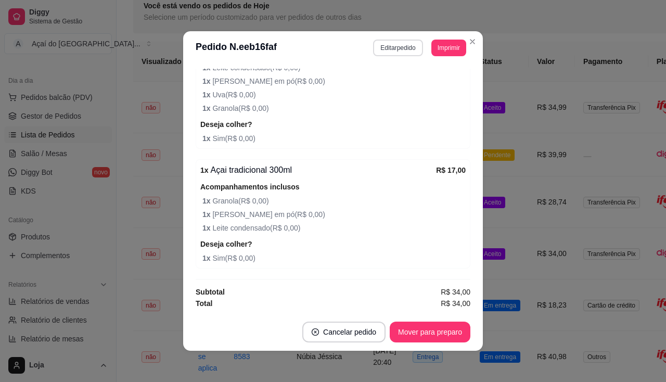
click at [387, 54] on button "Editar pedido" at bounding box center [397, 48] width 49 height 17
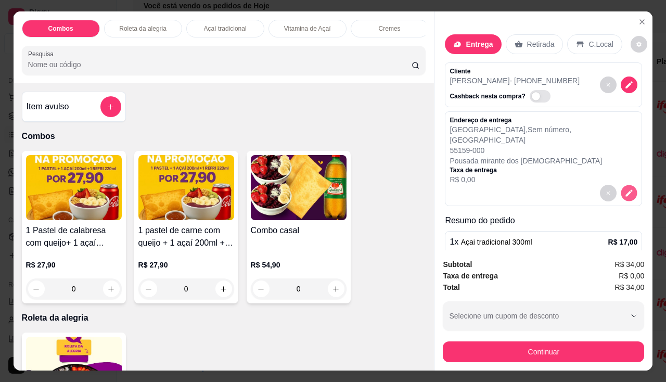
click at [624, 188] on icon "decrease-product-quantity" at bounding box center [628, 192] width 9 height 9
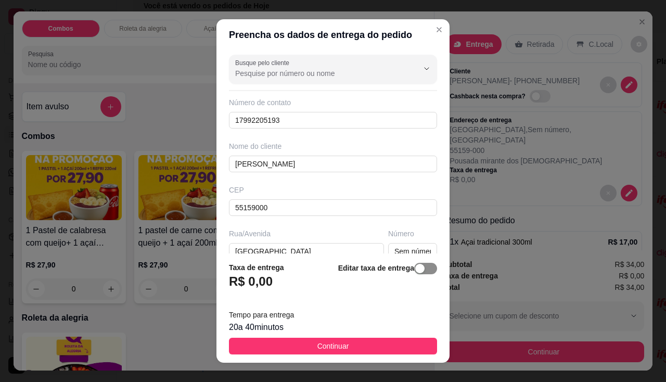
click at [422, 272] on span "button" at bounding box center [425, 268] width 23 height 11
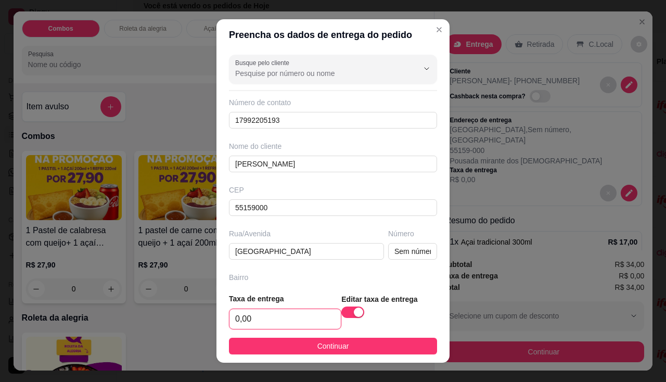
click at [275, 311] on input "0,00" at bounding box center [284, 319] width 111 height 20
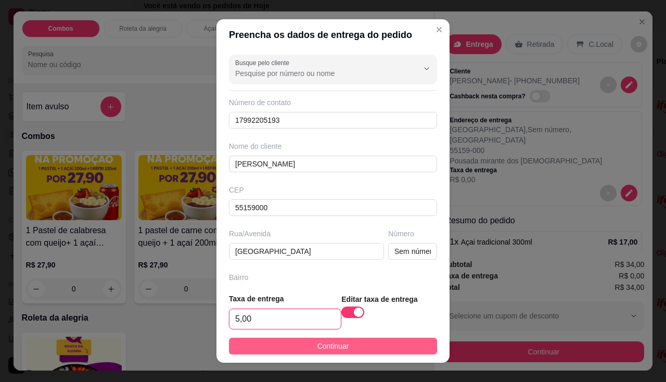
type input "5,00"
click at [288, 347] on button "Continuar" at bounding box center [333, 345] width 208 height 17
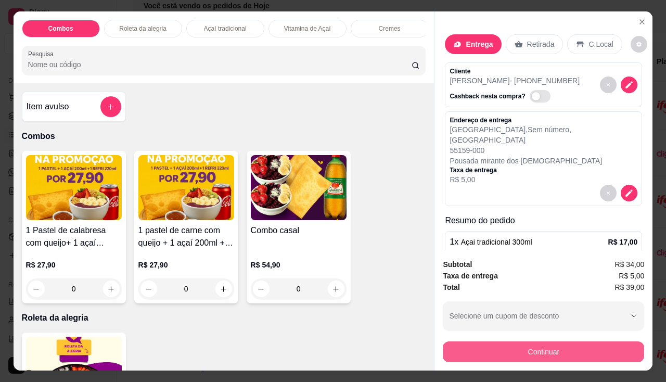
click at [493, 352] on button "Continuar" at bounding box center [542, 351] width 201 height 21
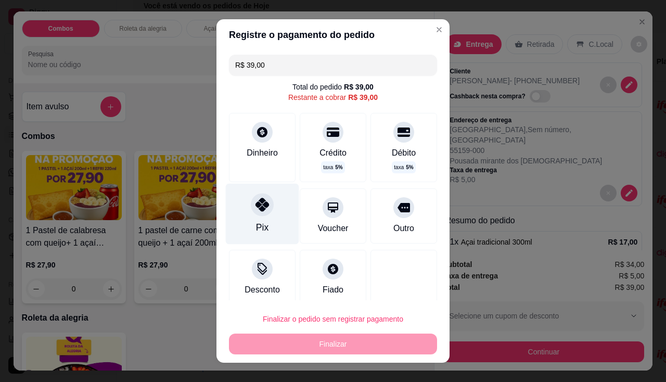
click at [266, 219] on div "Pix" at bounding box center [262, 213] width 73 height 61
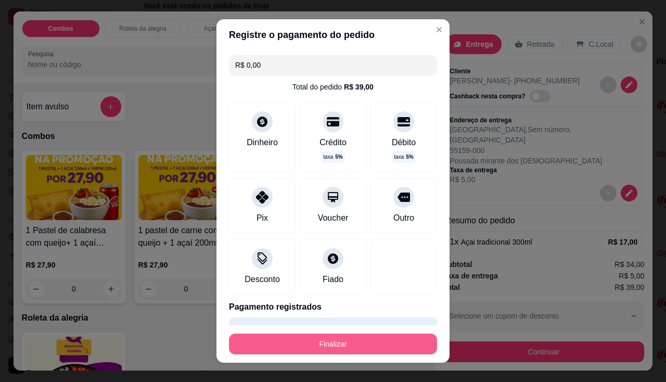
click at [286, 343] on button "Finalizar" at bounding box center [333, 343] width 208 height 21
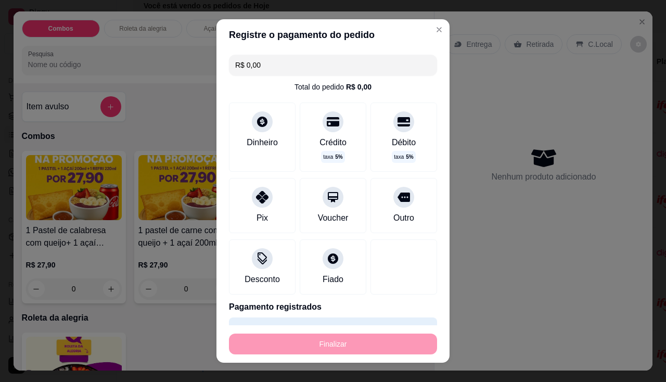
type input "-R$ 39,00"
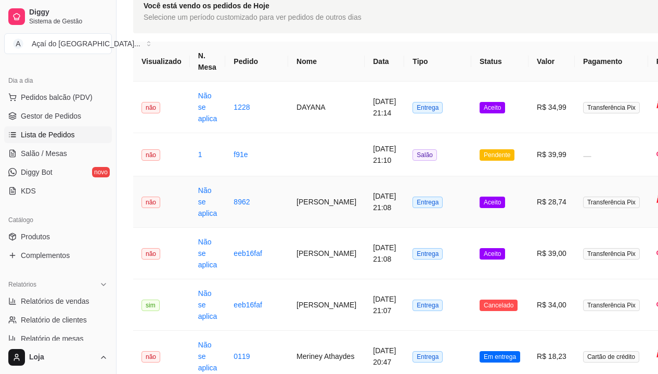
scroll to position [0, 0]
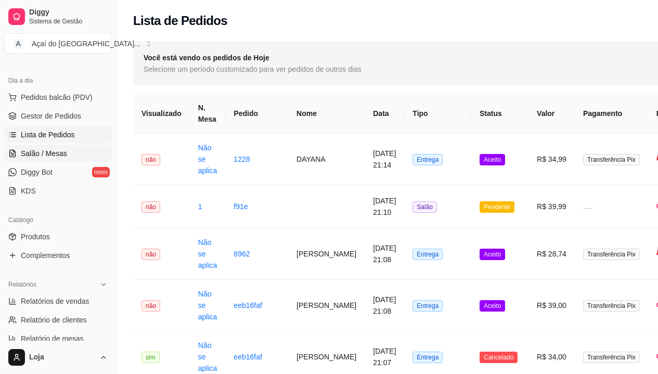
click at [68, 153] on link "Salão / Mesas" at bounding box center [58, 153] width 108 height 17
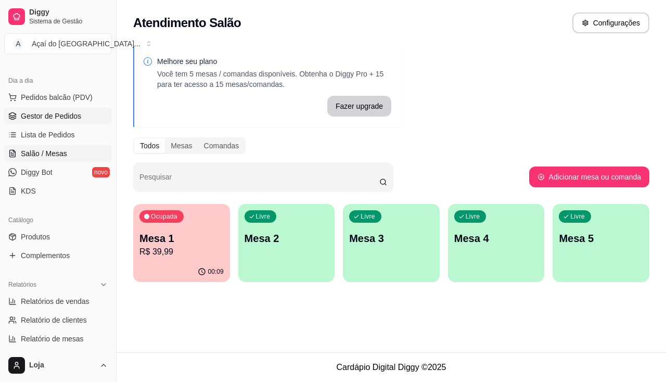
click at [75, 123] on link "Gestor de Pedidos" at bounding box center [58, 116] width 108 height 17
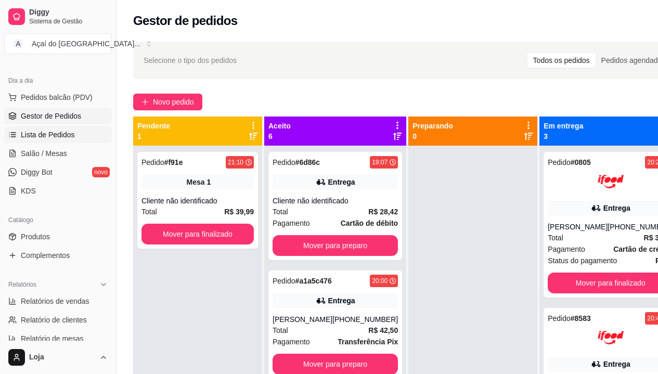
click at [75, 140] on link "Lista de Pedidos" at bounding box center [58, 134] width 108 height 17
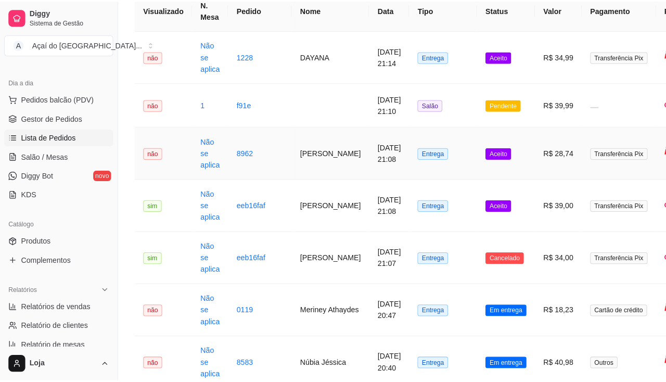
scroll to position [156, 0]
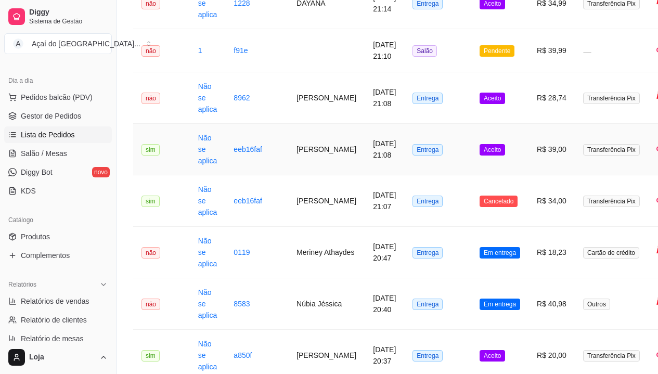
click at [216, 151] on td "Não se aplica" at bounding box center [208, 149] width 36 height 51
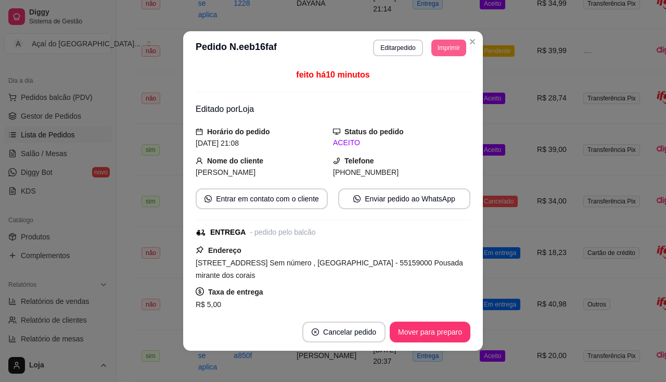
click at [444, 50] on button "Imprimir" at bounding box center [448, 48] width 35 height 17
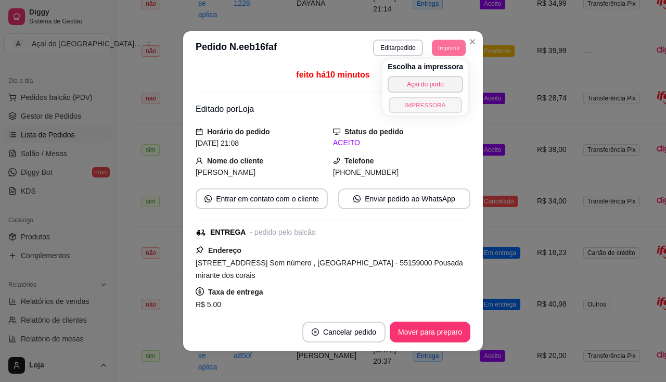
click at [434, 107] on button "IMPRESSORA" at bounding box center [424, 105] width 73 height 16
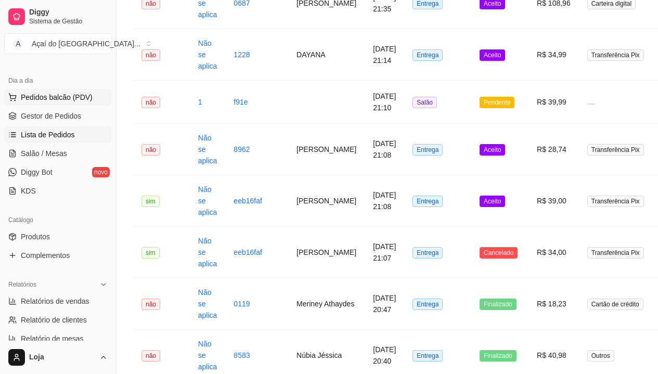
click at [89, 95] on button "Pedidos balcão (PDV)" at bounding box center [58, 97] width 108 height 17
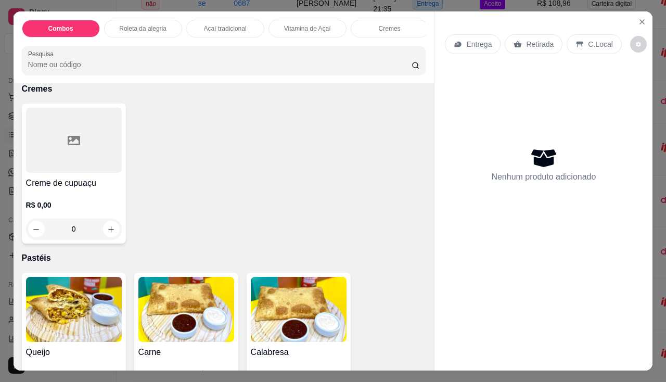
scroll to position [988, 0]
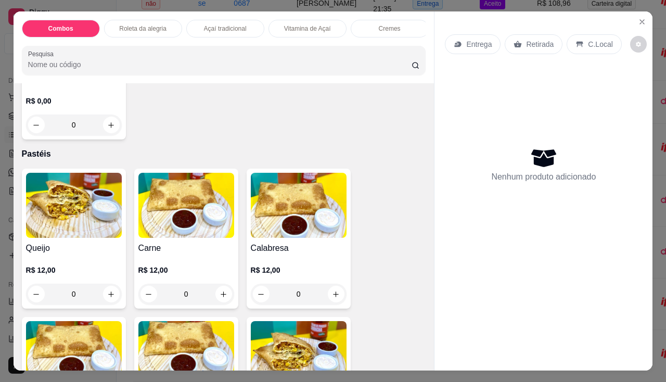
click at [153, 242] on div "Carne R$ 12,00 0" at bounding box center [186, 238] width 104 height 140
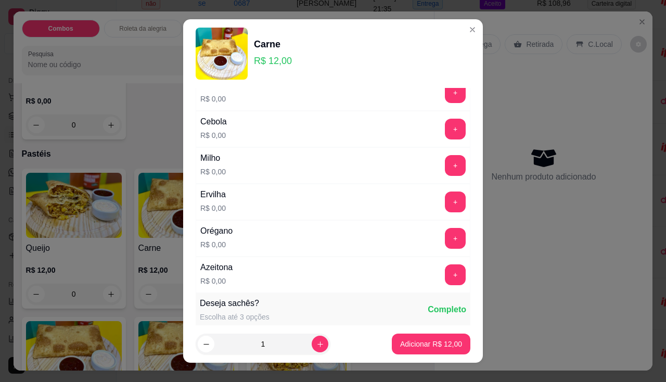
scroll to position [0, 0]
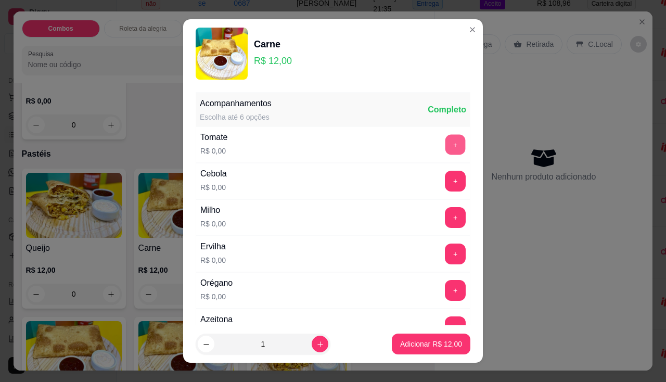
click at [445, 139] on button "+" at bounding box center [455, 144] width 20 height 20
click at [445, 176] on button "+" at bounding box center [455, 181] width 21 height 21
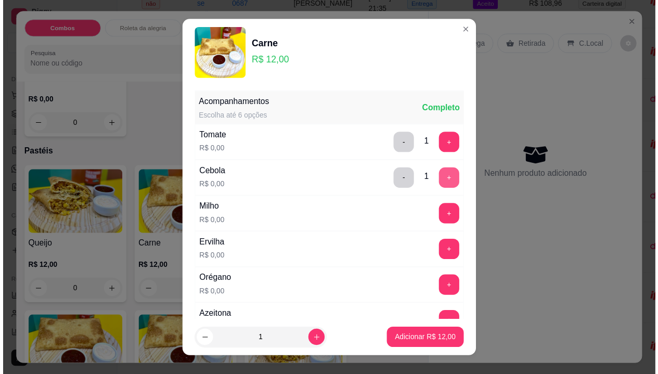
scroll to position [52, 0]
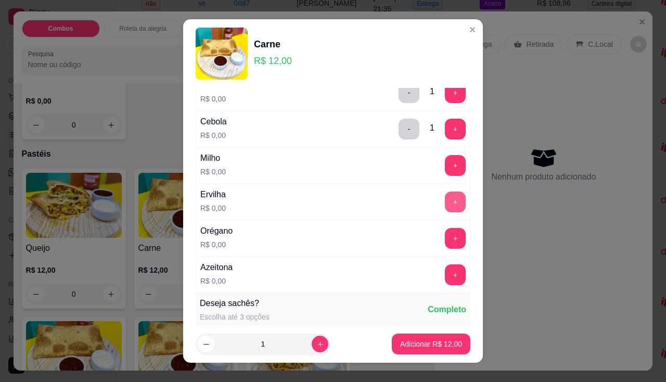
click at [445, 196] on button "+" at bounding box center [455, 201] width 21 height 21
click at [445, 162] on button "+" at bounding box center [455, 165] width 21 height 21
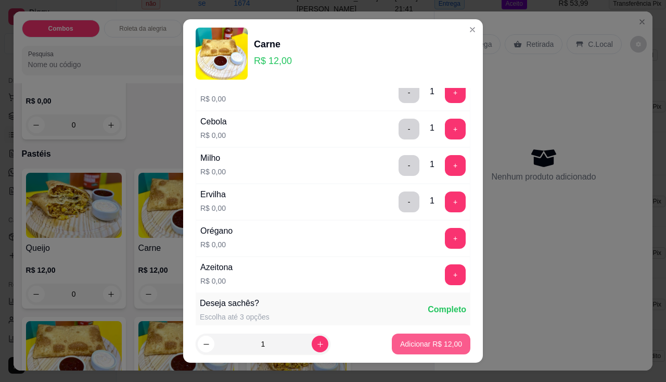
click at [438, 346] on p "Adicionar R$ 12,00" at bounding box center [431, 343] width 62 height 10
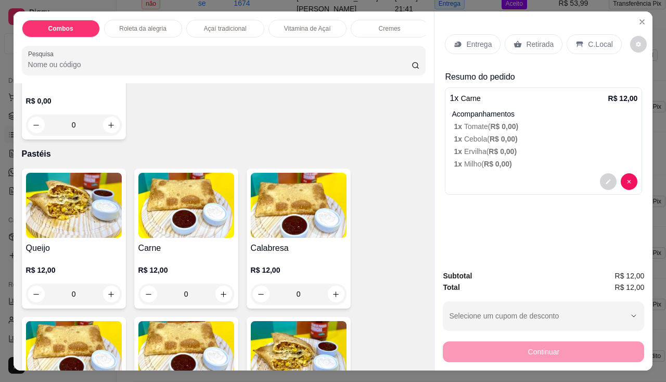
click at [491, 40] on div "Entrega" at bounding box center [473, 44] width 56 height 20
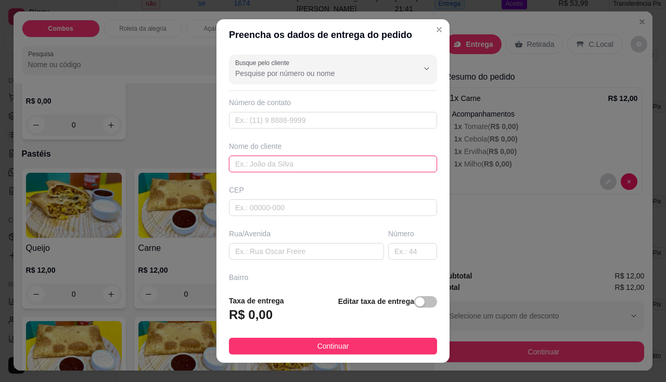
click at [354, 167] on input "text" at bounding box center [333, 163] width 208 height 17
type input "[PERSON_NAME]"
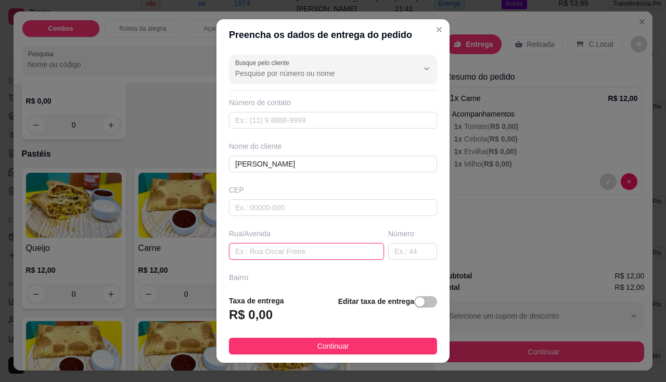
click at [321, 247] on input "text" at bounding box center [306, 251] width 155 height 17
type input "manawa"
click at [323, 154] on div "Nome do cliente [PERSON_NAME]" at bounding box center [333, 156] width 212 height 31
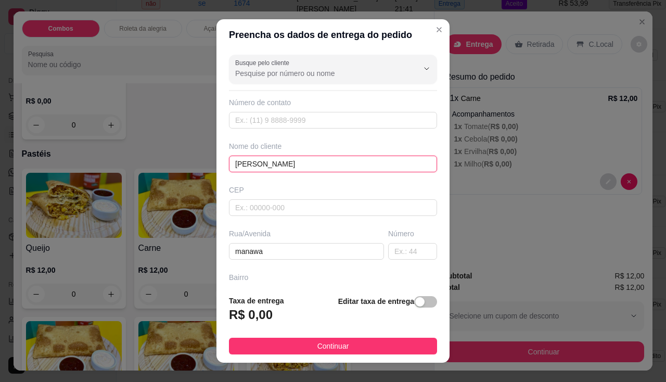
click at [323, 155] on input "[PERSON_NAME]" at bounding box center [333, 163] width 208 height 17
type input "[PERSON_NAME]"
click at [414, 304] on span "button" at bounding box center [425, 301] width 23 height 11
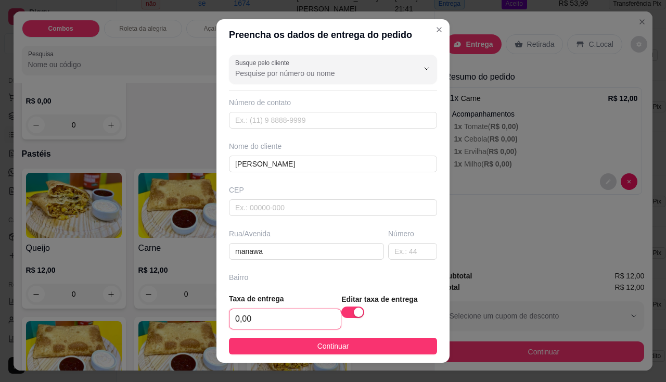
click at [293, 315] on input "0,00" at bounding box center [284, 319] width 111 height 20
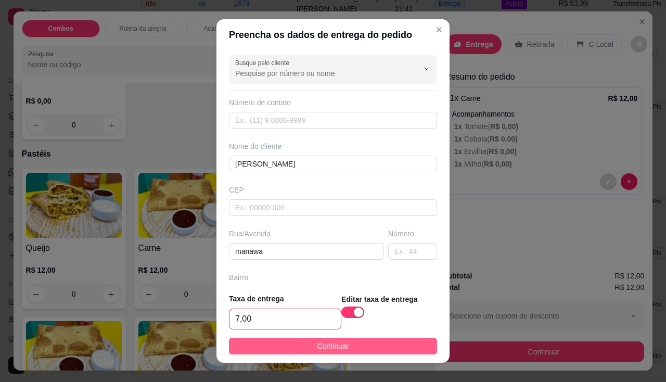
type input "7,00"
click at [317, 345] on span "Continuar" at bounding box center [333, 345] width 32 height 11
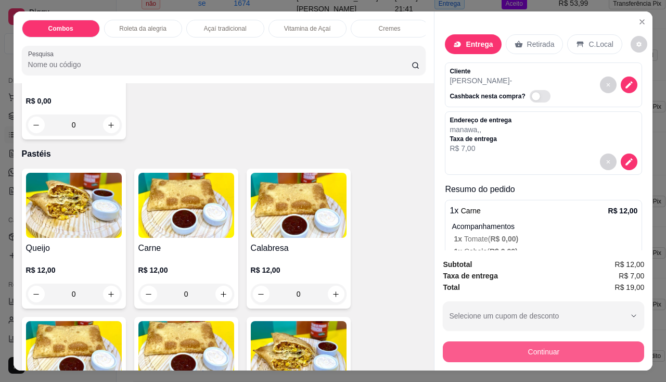
click at [492, 346] on button "Continuar" at bounding box center [542, 351] width 201 height 21
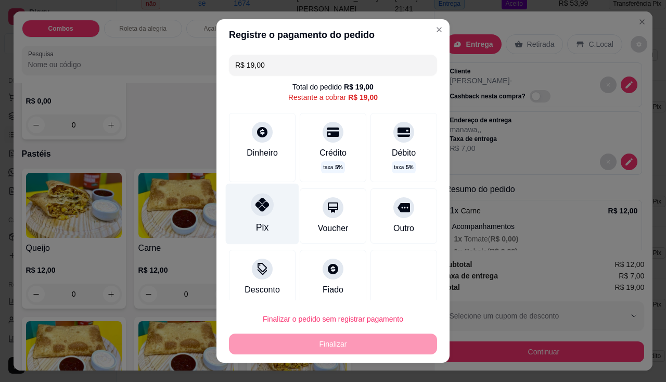
click at [270, 226] on div "Pix" at bounding box center [262, 213] width 73 height 61
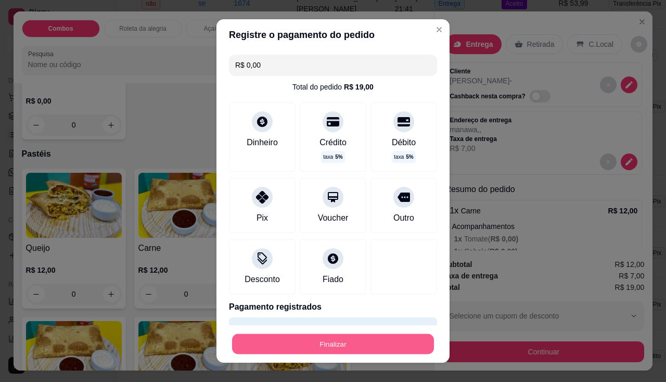
click at [301, 346] on button "Finalizar" at bounding box center [333, 344] width 202 height 20
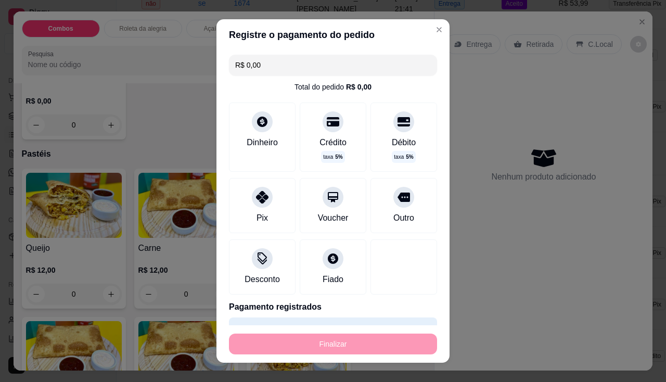
type input "-R$ 19,00"
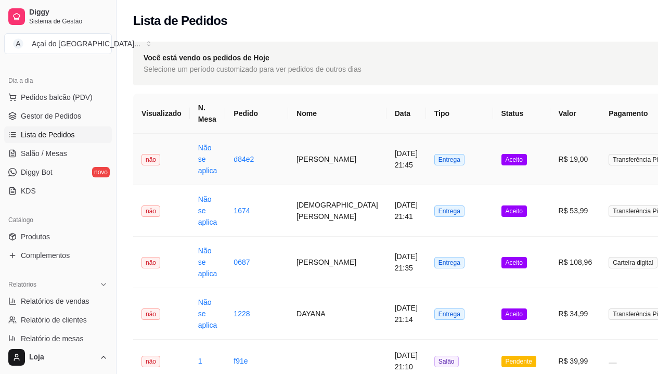
click at [215, 166] on td "Não se aplica" at bounding box center [208, 159] width 36 height 51
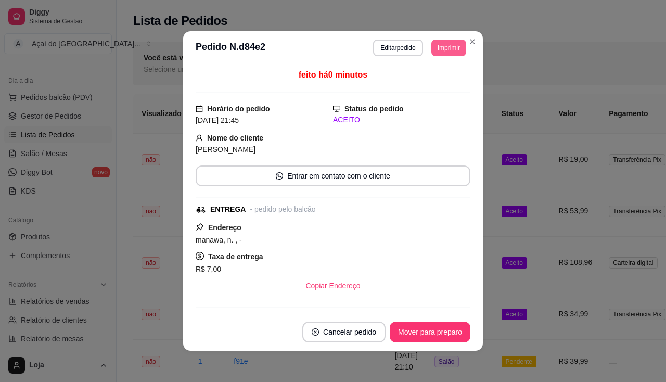
click at [446, 47] on button "Imprimir" at bounding box center [448, 48] width 35 height 17
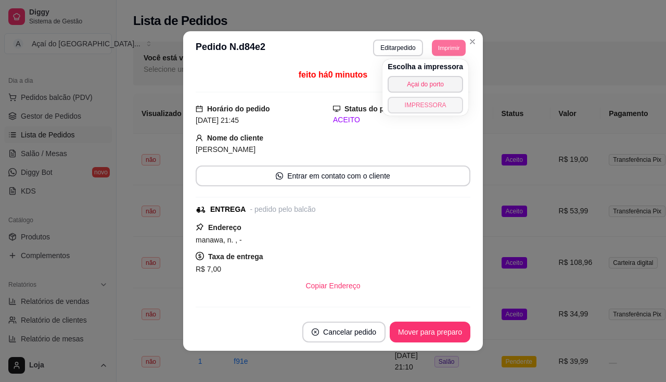
click at [438, 106] on button "IMPRESSORA" at bounding box center [424, 105] width 75 height 17
